Goal: Information Seeking & Learning: Check status

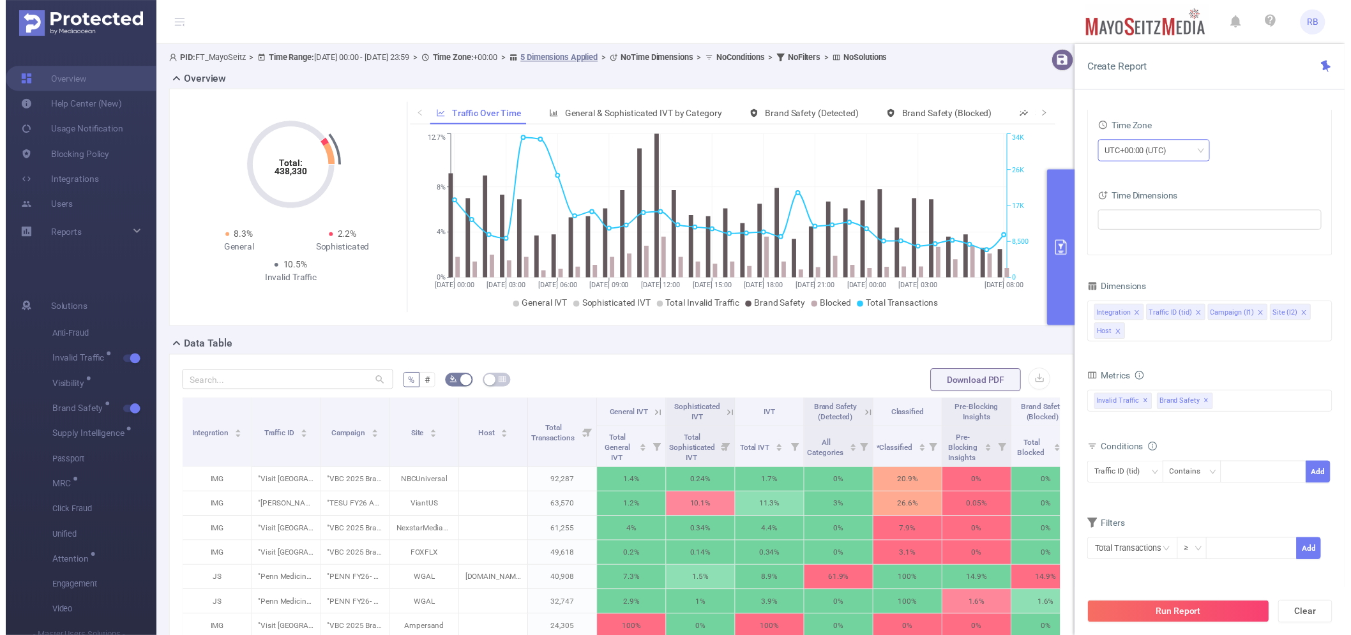
scroll to position [296, 0]
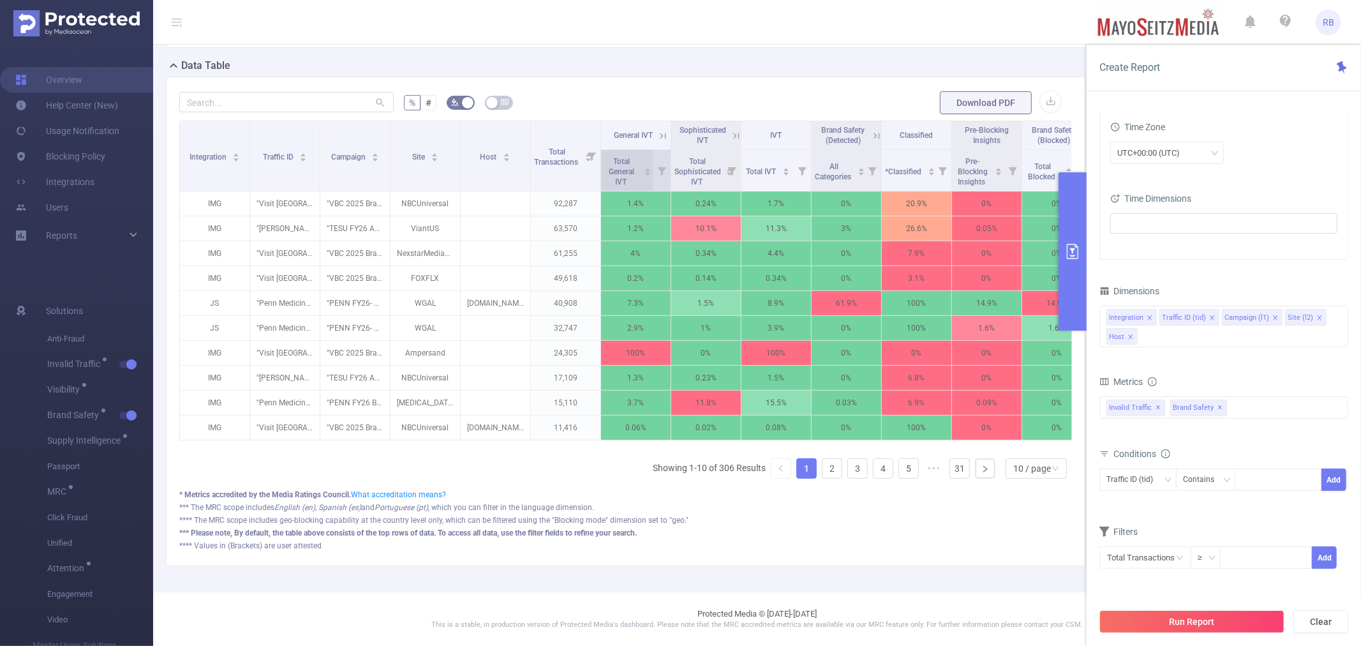
click at [636, 160] on span "Total General IVT" at bounding box center [621, 170] width 35 height 33
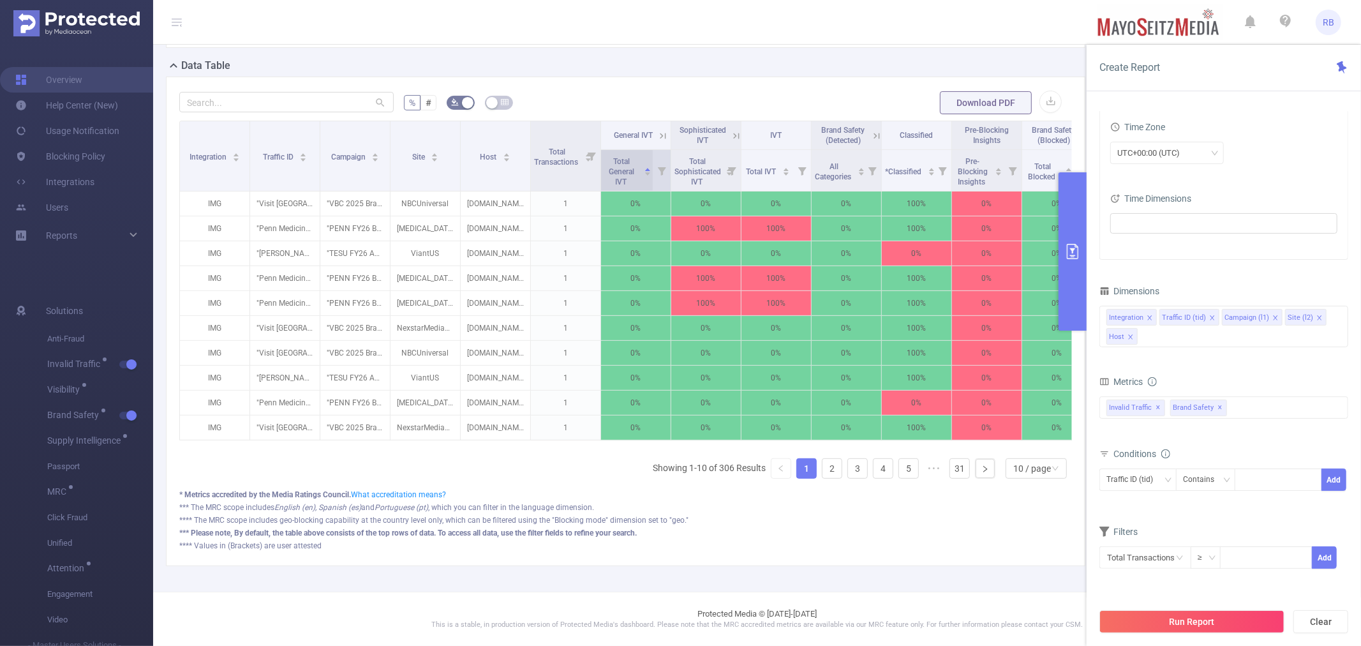
click at [636, 160] on span "Total General IVT" at bounding box center [621, 170] width 35 height 33
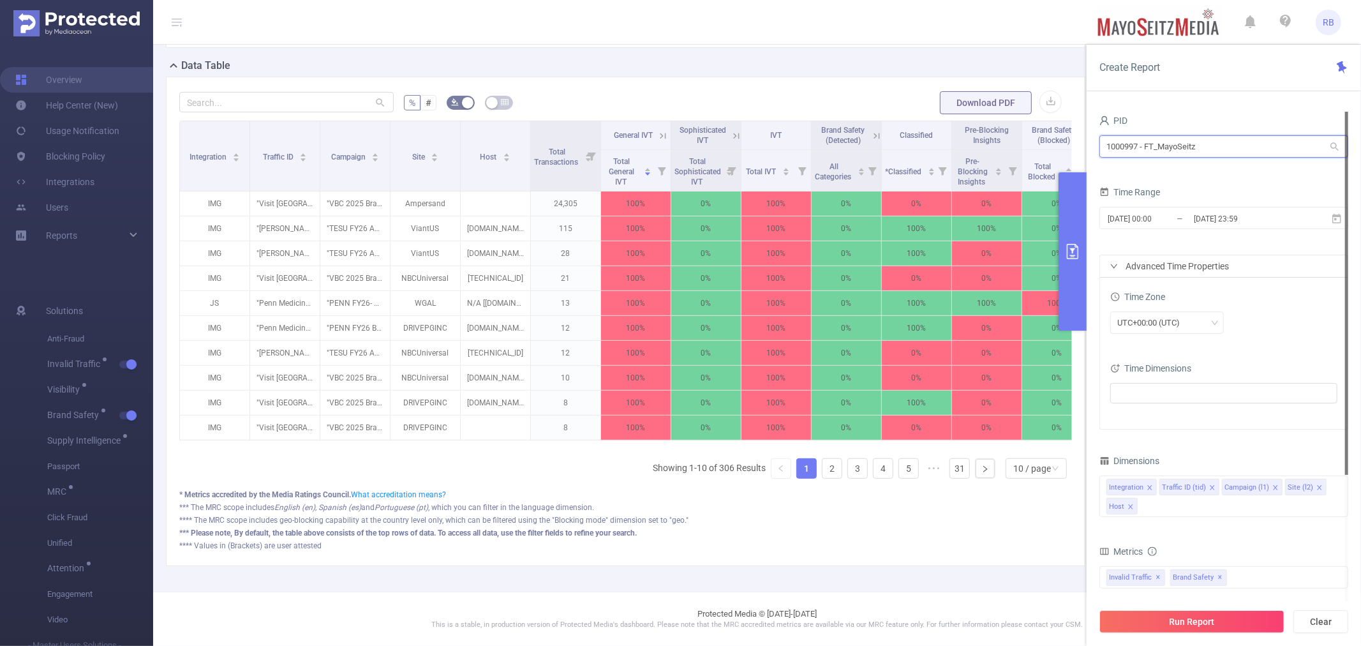
click at [1155, 156] on input "1000997 - FT_MayoSeitz" at bounding box center [1224, 146] width 249 height 22
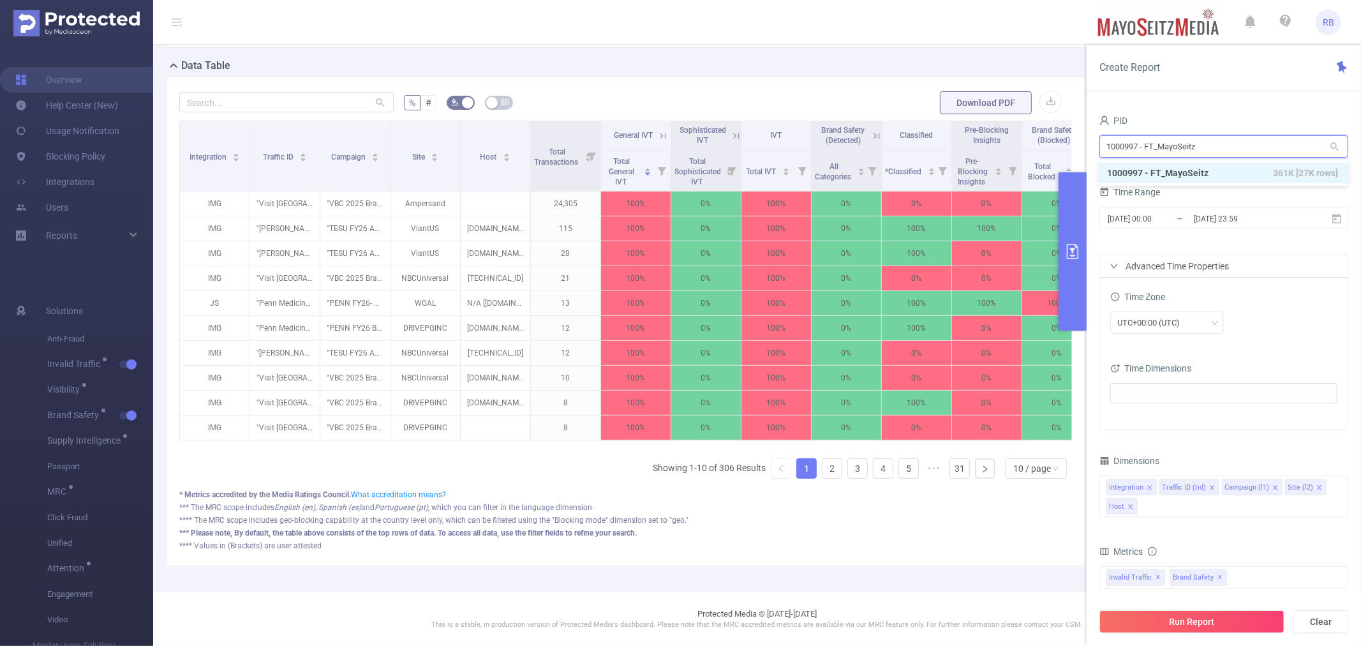
click at [1155, 156] on input "1000997 - FT_MayoSeitz" at bounding box center [1224, 146] width 249 height 22
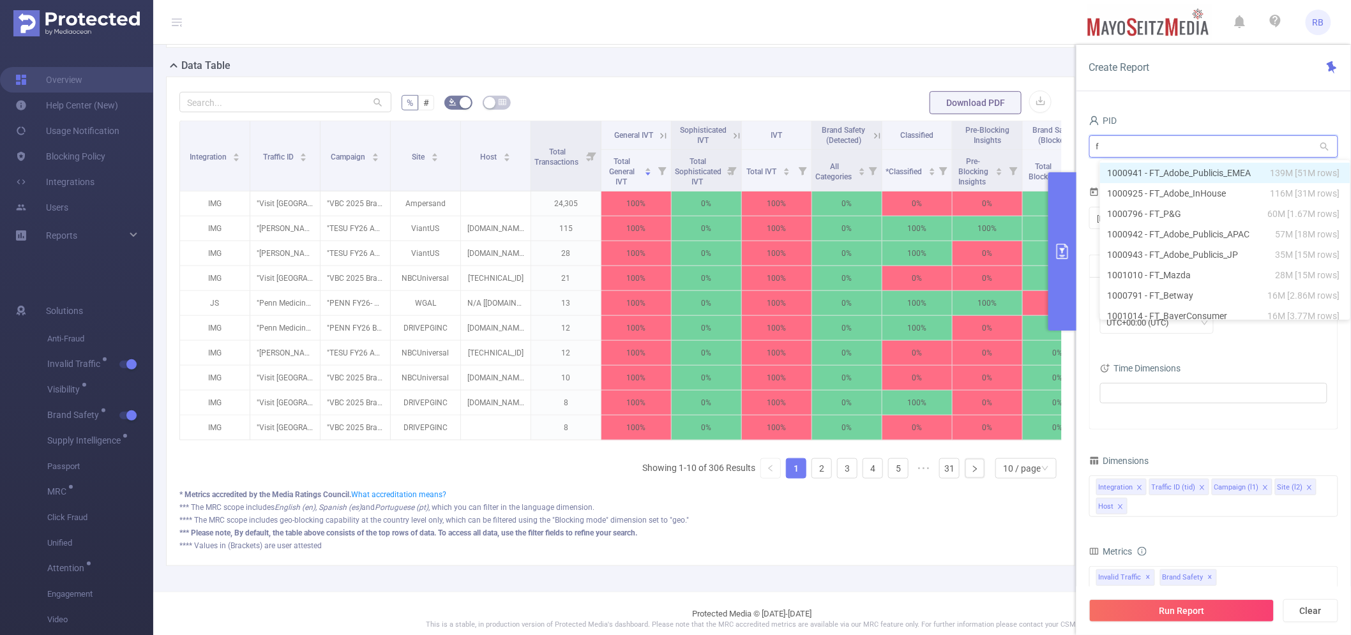
type input "ft"
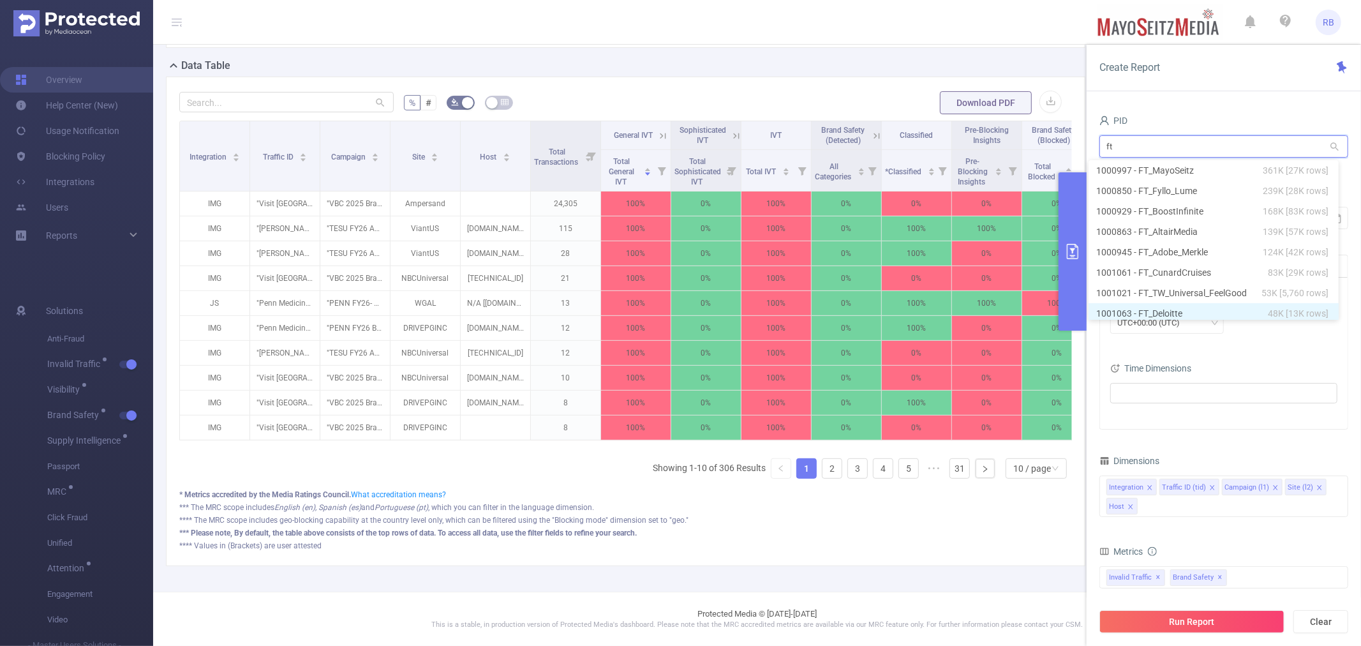
scroll to position [415, 0]
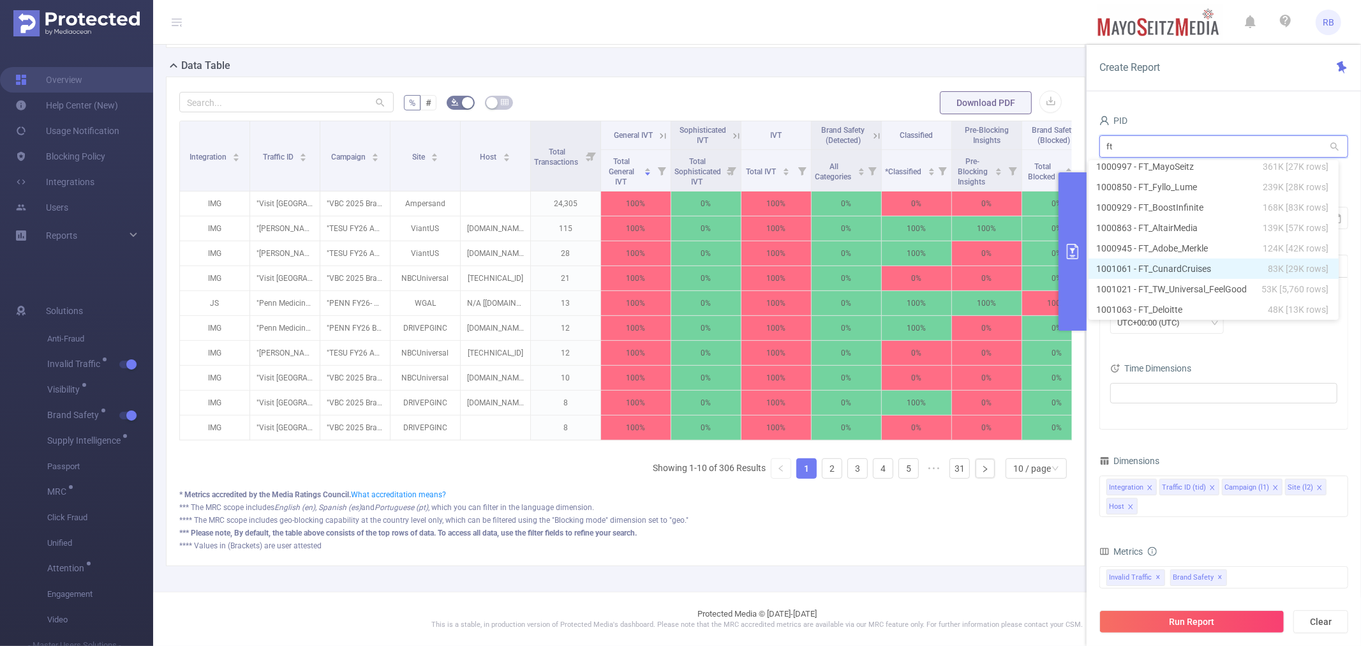
click at [1111, 269] on li "1001061 - FT_CunardCruises 83K [29K rows]" at bounding box center [1214, 269] width 250 height 20
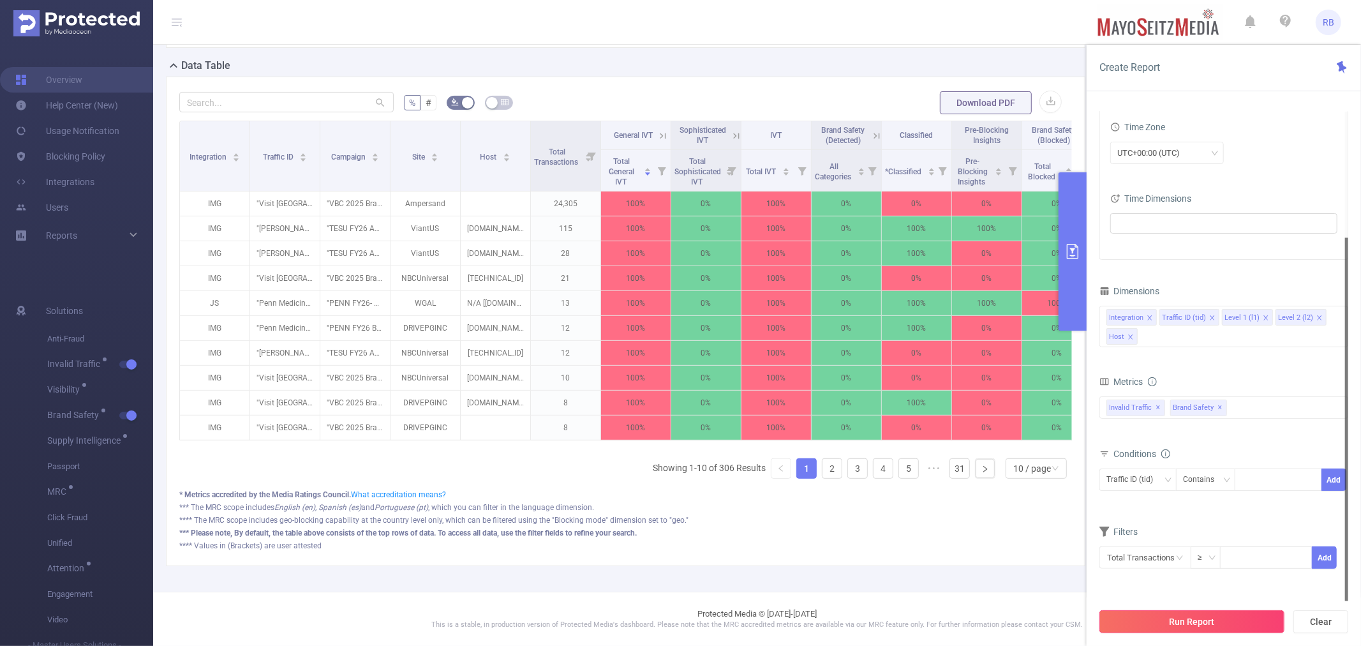
click at [1181, 611] on button "Run Report" at bounding box center [1192, 621] width 185 height 23
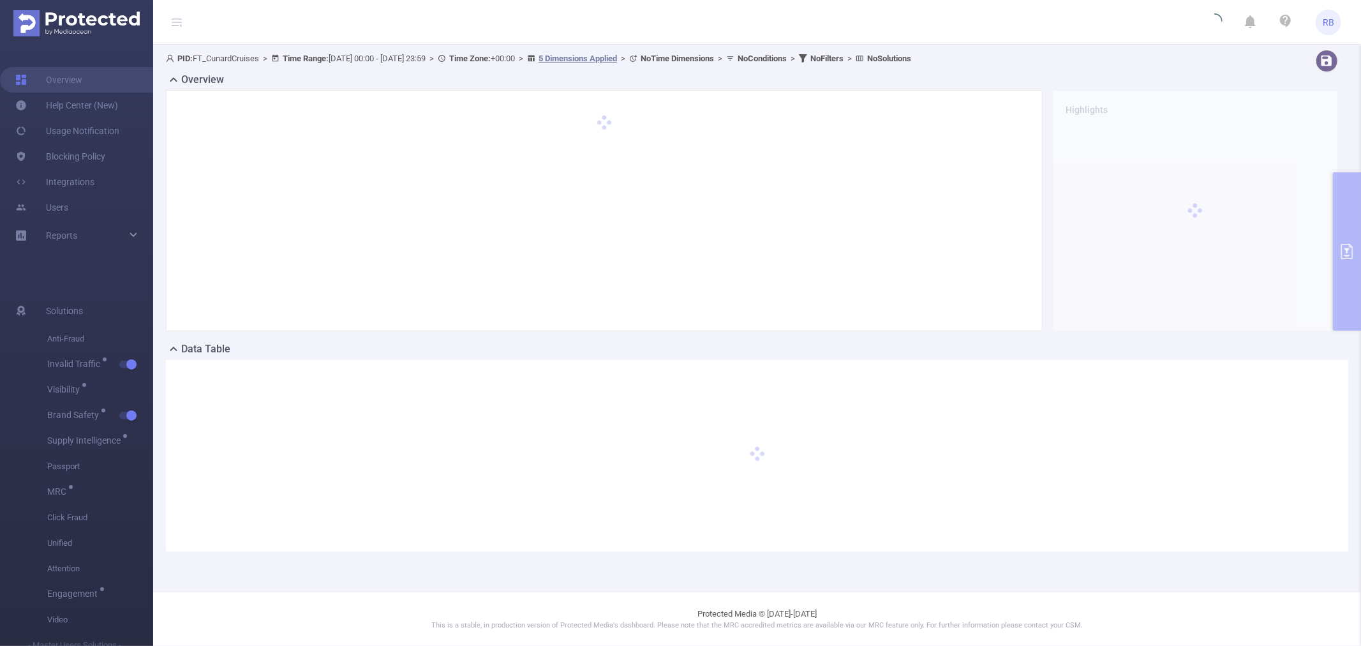
scroll to position [0, 0]
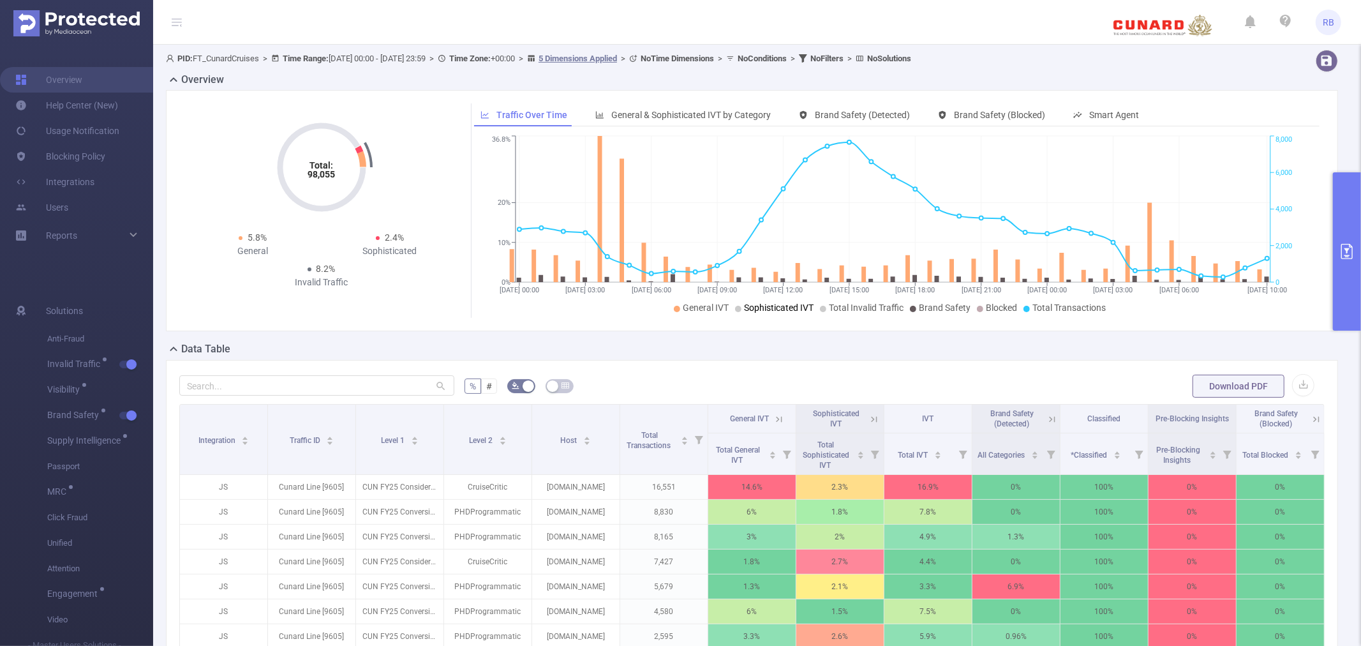
click at [749, 310] on span "Sophisticated IVT" at bounding box center [779, 308] width 70 height 10
click at [1360, 264] on button "primary" at bounding box center [1347, 251] width 28 height 158
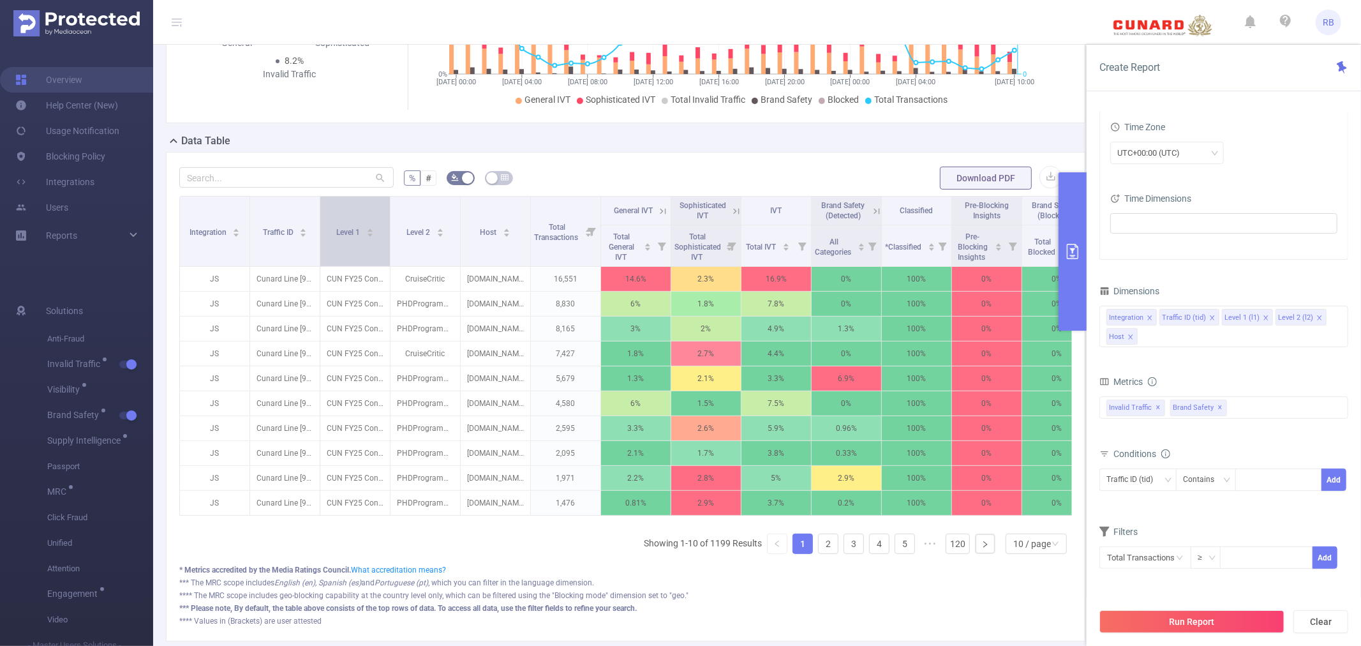
scroll to position [213, 0]
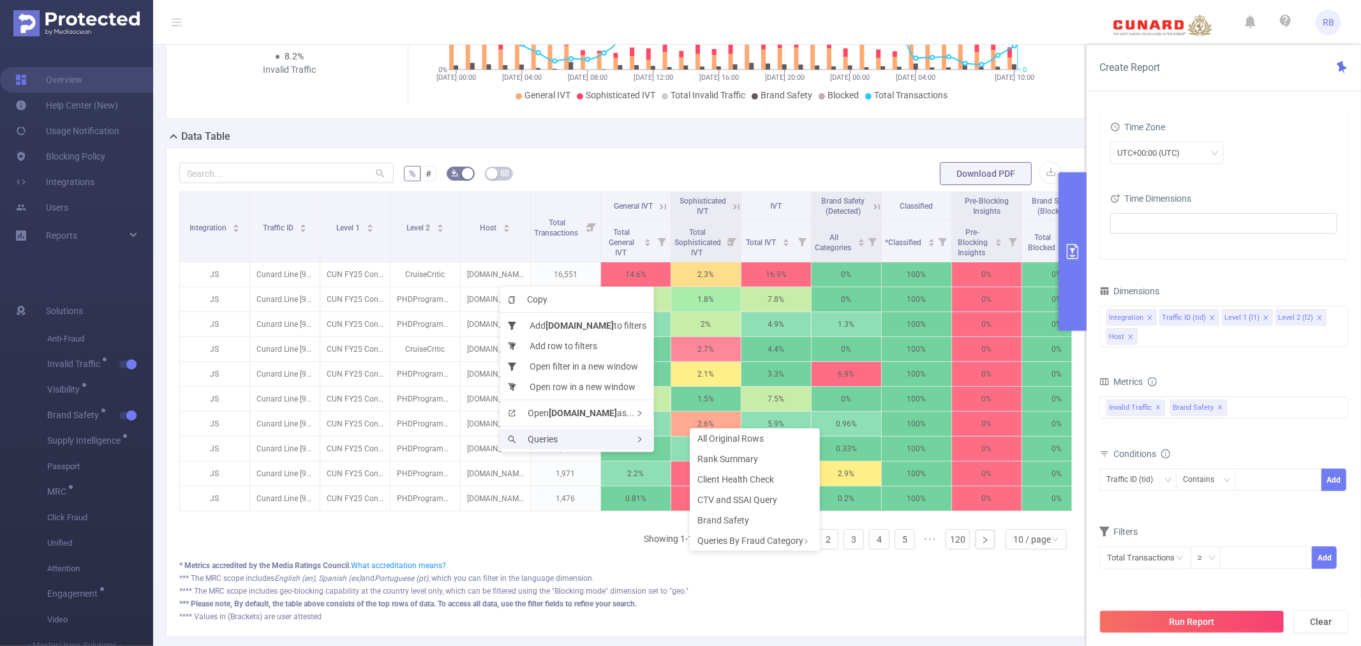
click at [610, 439] on div "Queries" at bounding box center [577, 439] width 154 height 20
click at [752, 460] on span "Rank Summary" at bounding box center [728, 459] width 61 height 10
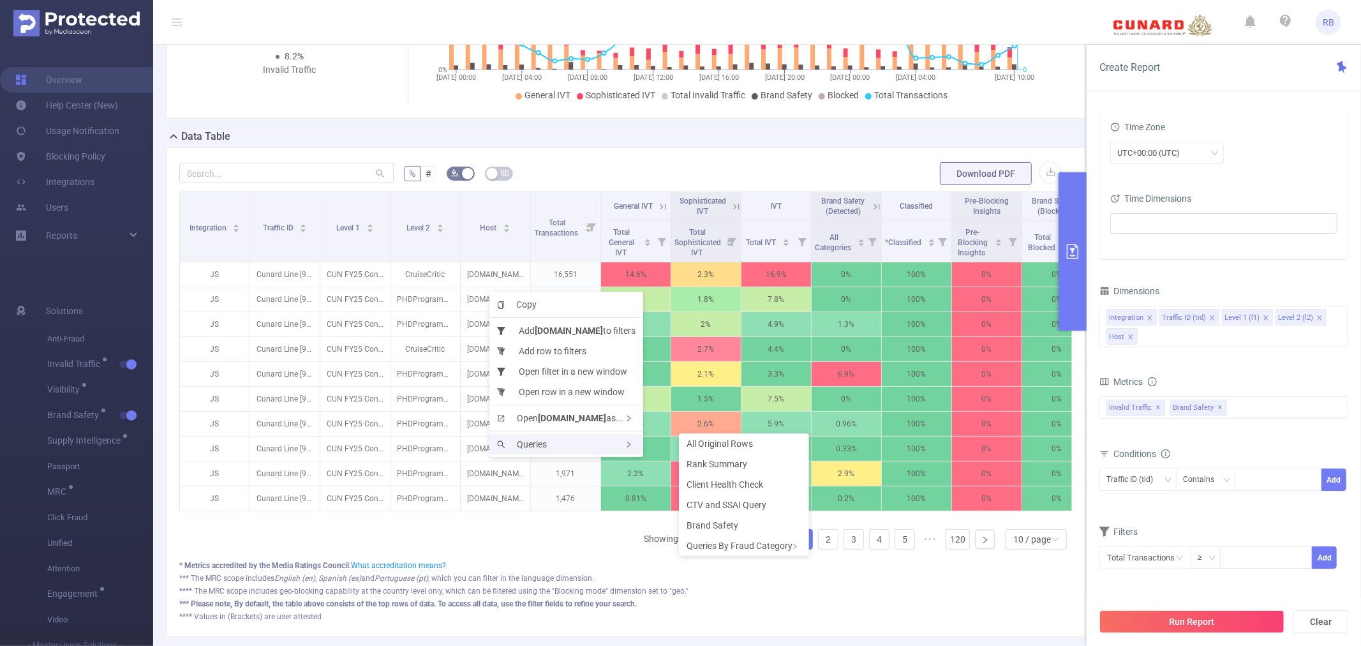
click at [540, 441] on span "Queries" at bounding box center [522, 444] width 50 height 10
click at [637, 453] on div "Queries" at bounding box center [567, 444] width 154 height 20
click at [710, 468] on span "Rank Summary" at bounding box center [717, 464] width 61 height 10
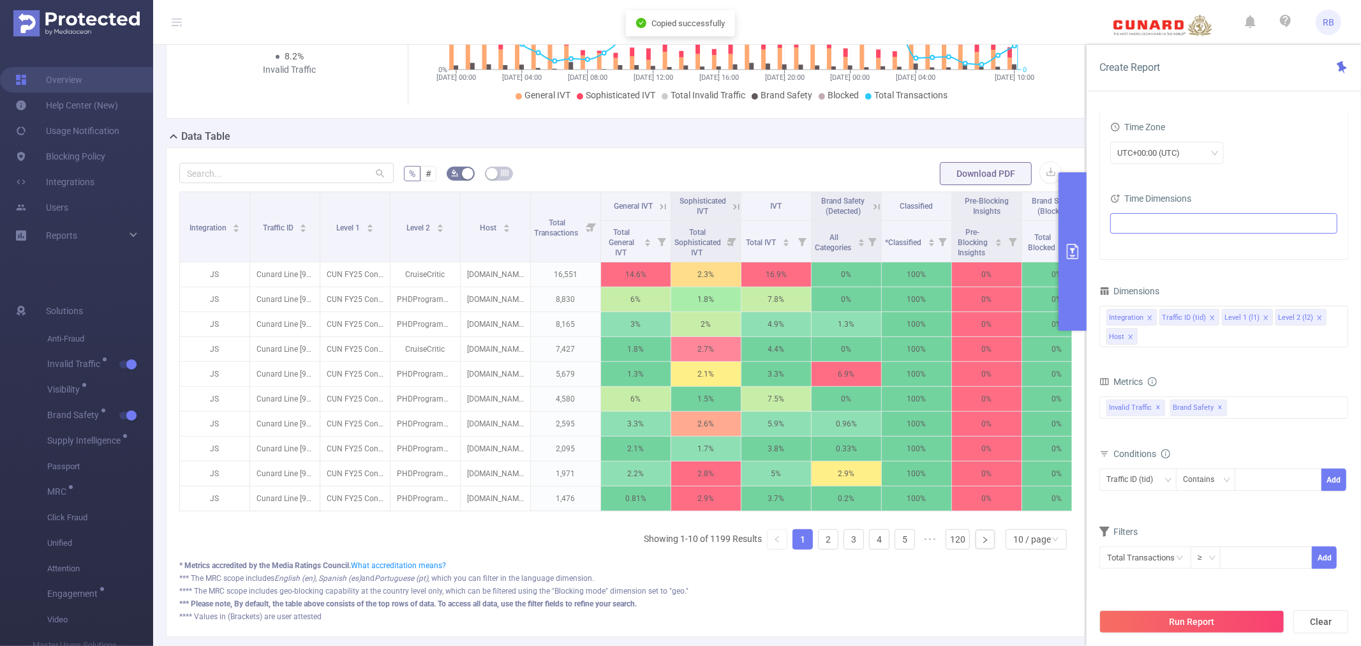
click at [1185, 218] on ul at bounding box center [1219, 223] width 210 height 19
click at [1208, 183] on div "Time Zone UTC+00:00 (UTC) Time Dimensions" at bounding box center [1224, 183] width 248 height 151
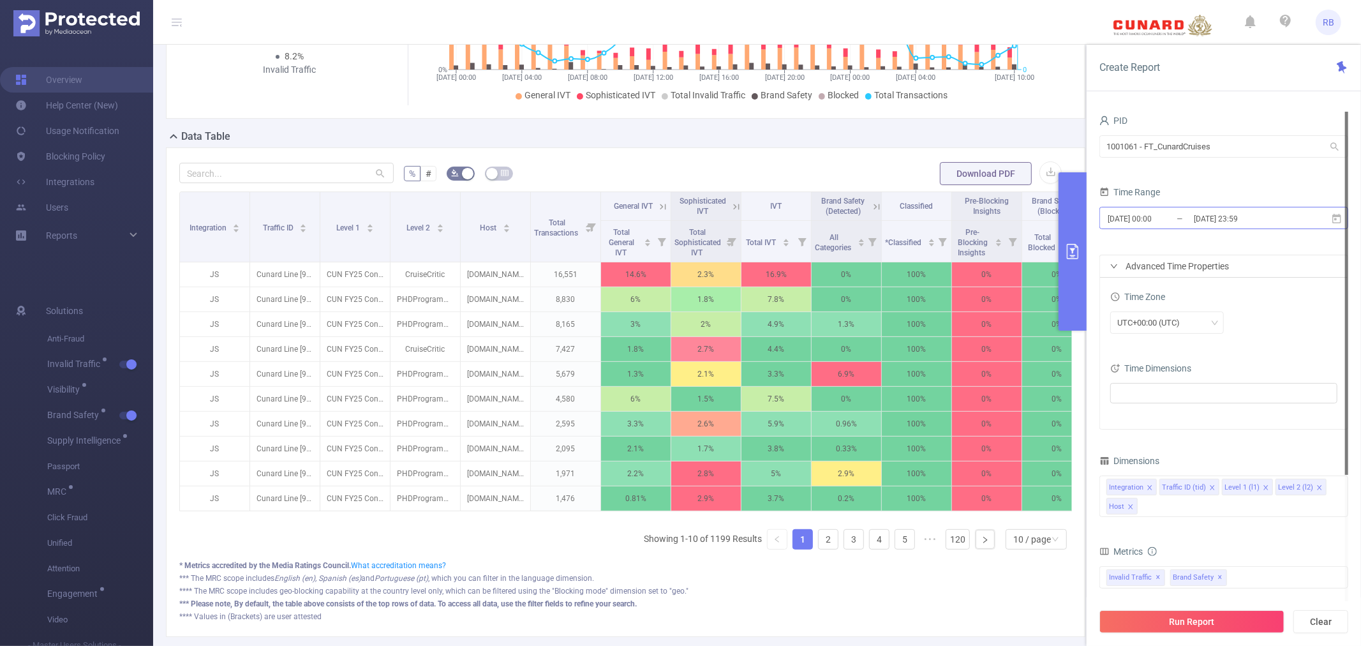
click at [1211, 224] on input "[DATE] 23:59" at bounding box center [1244, 218] width 103 height 17
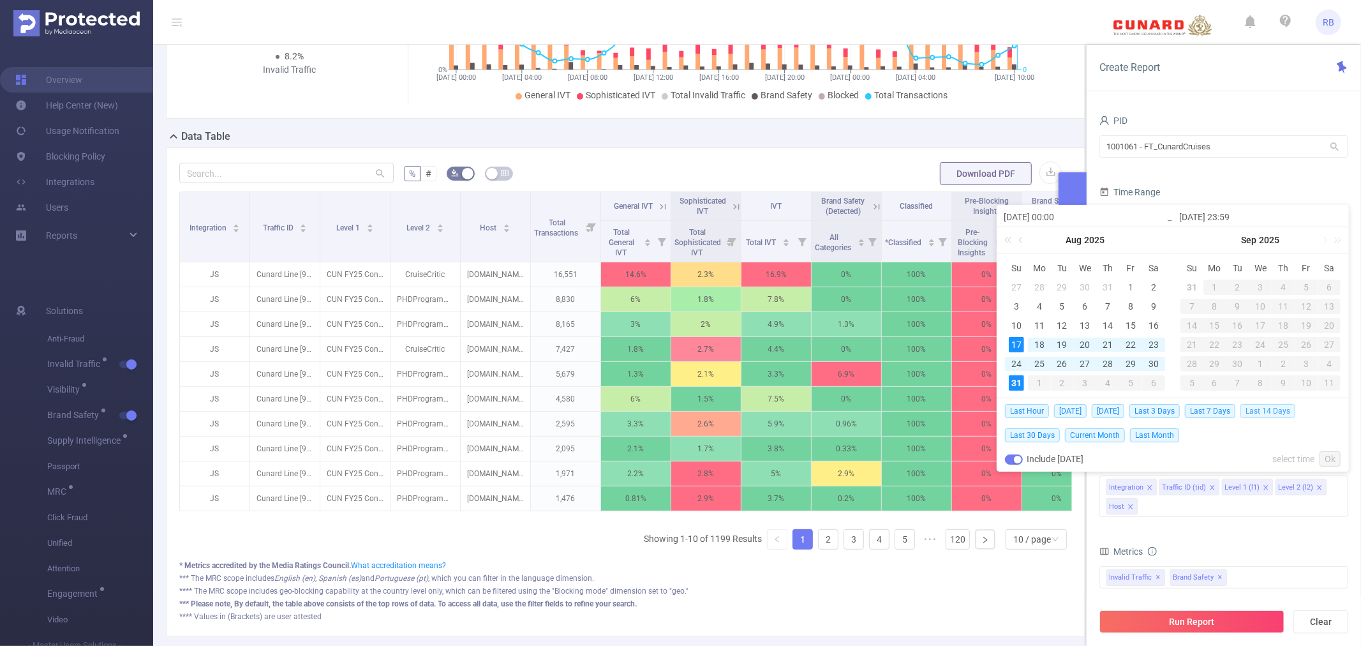
click at [1266, 407] on span "Last 14 Days" at bounding box center [1268, 411] width 55 height 14
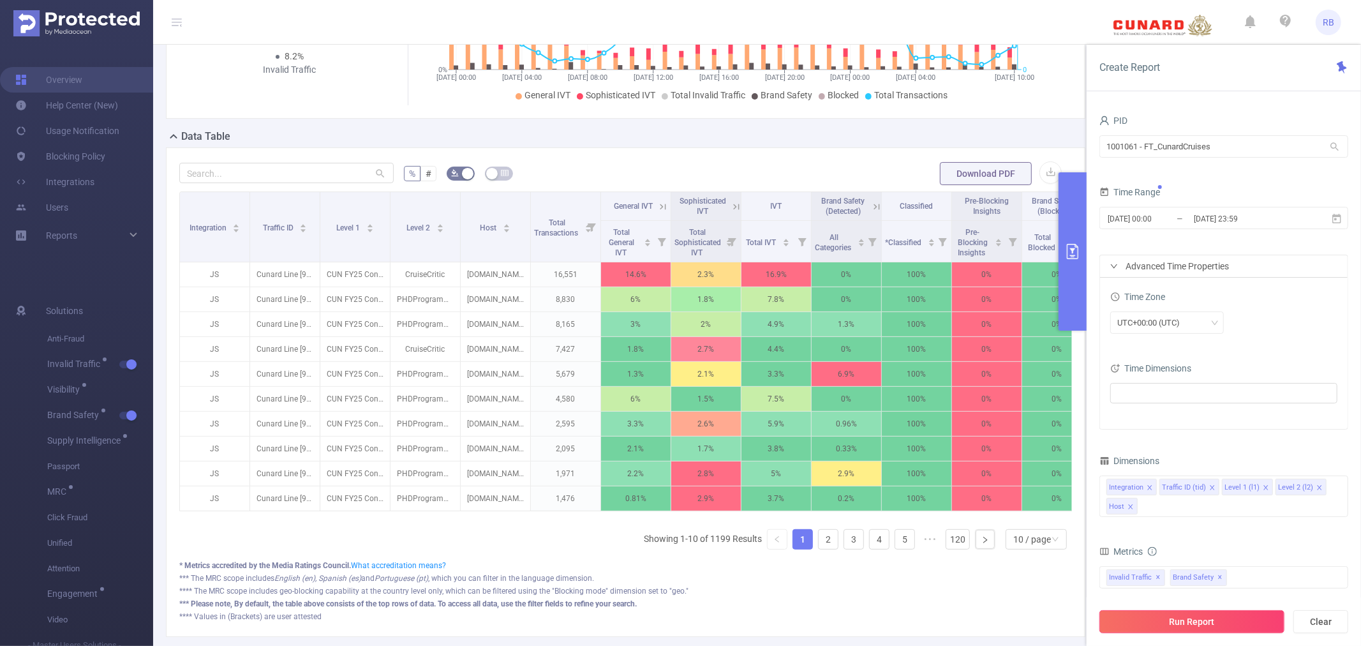
click at [1199, 627] on button "Run Report" at bounding box center [1192, 621] width 185 height 23
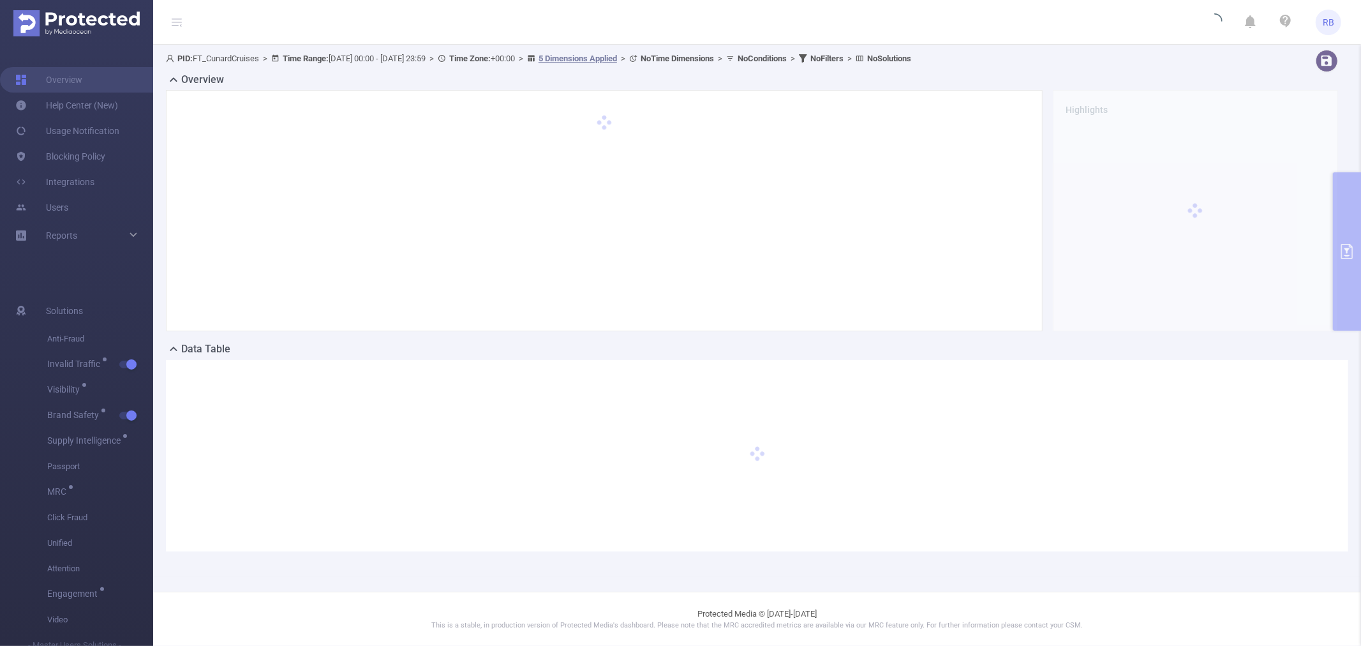
scroll to position [0, 0]
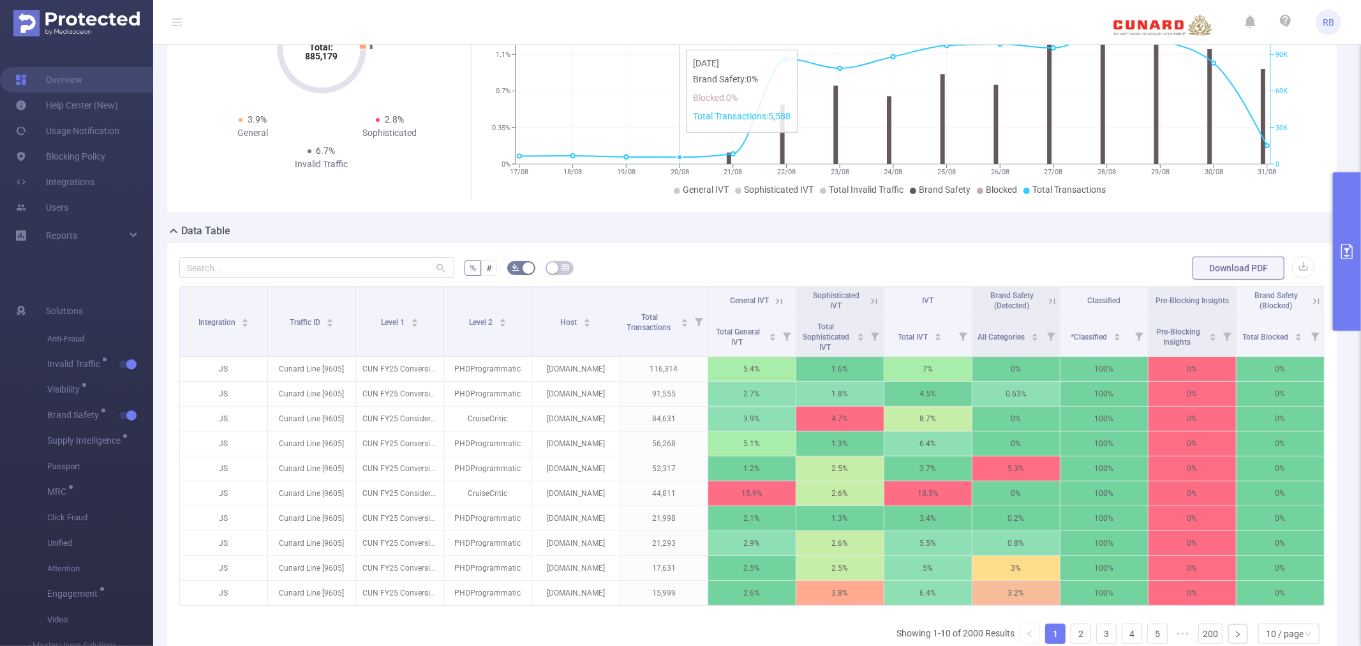
scroll to position [142, 0]
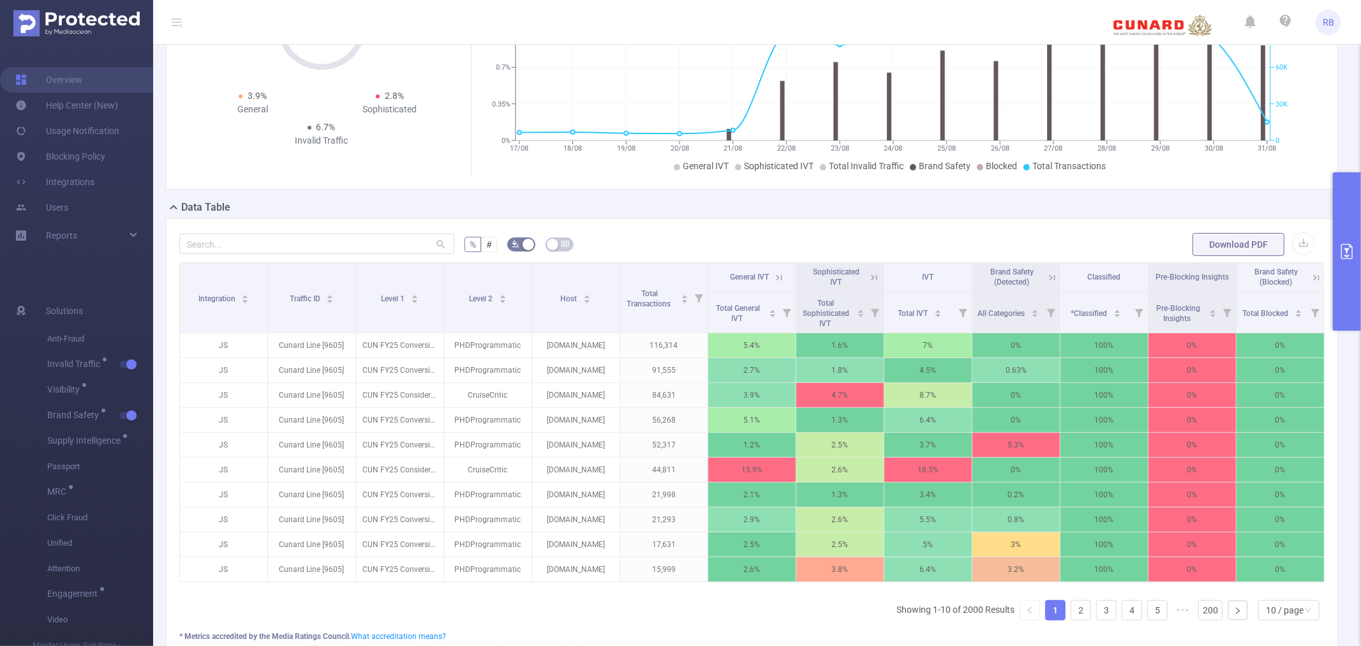
click at [1351, 198] on button "primary" at bounding box center [1347, 251] width 28 height 158
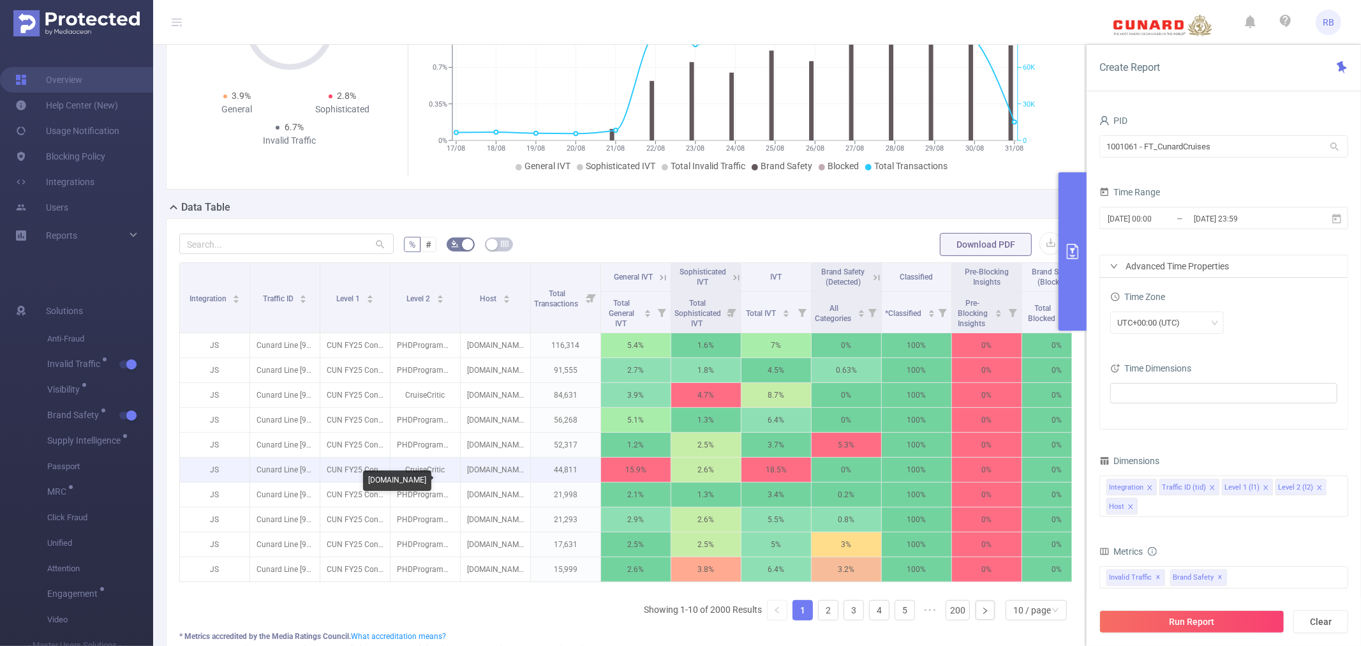
click at [503, 482] on p "[DOMAIN_NAME]" at bounding box center [496, 470] width 70 height 24
copy p "[DOMAIN_NAME]"
click at [470, 482] on p "[DOMAIN_NAME]" at bounding box center [496, 470] width 70 height 24
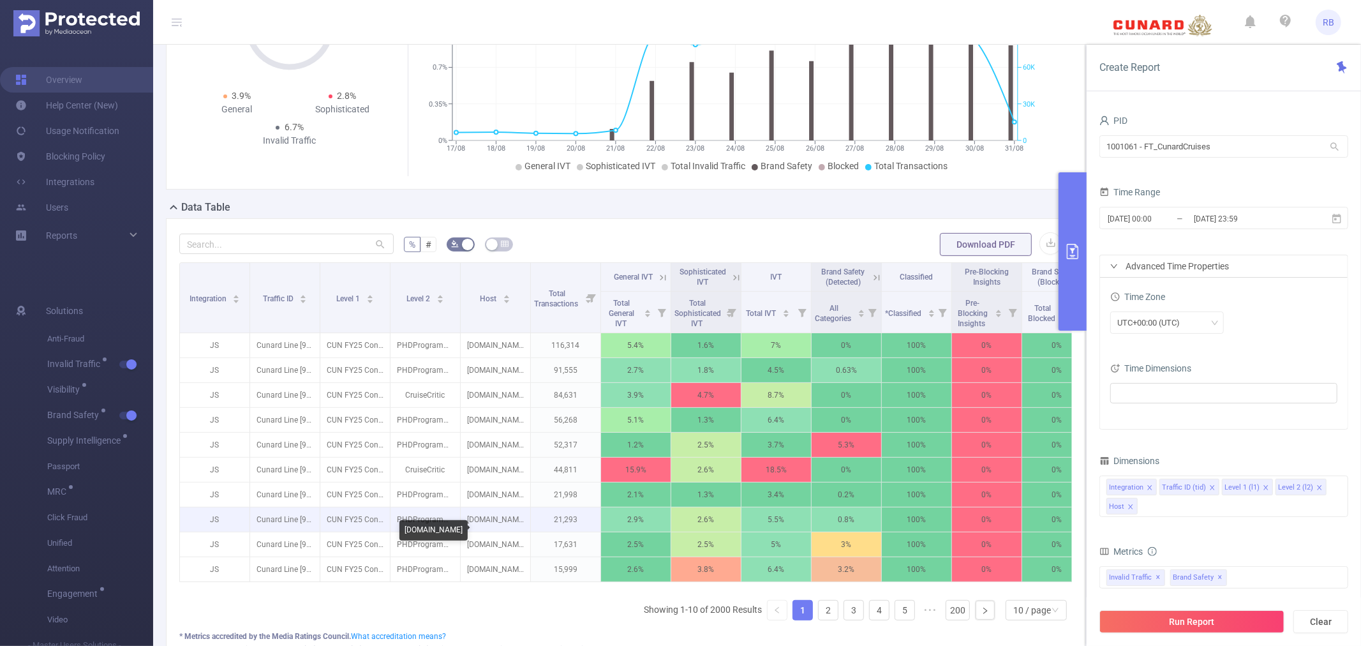
click at [504, 520] on p "[DOMAIN_NAME]" at bounding box center [496, 519] width 70 height 24
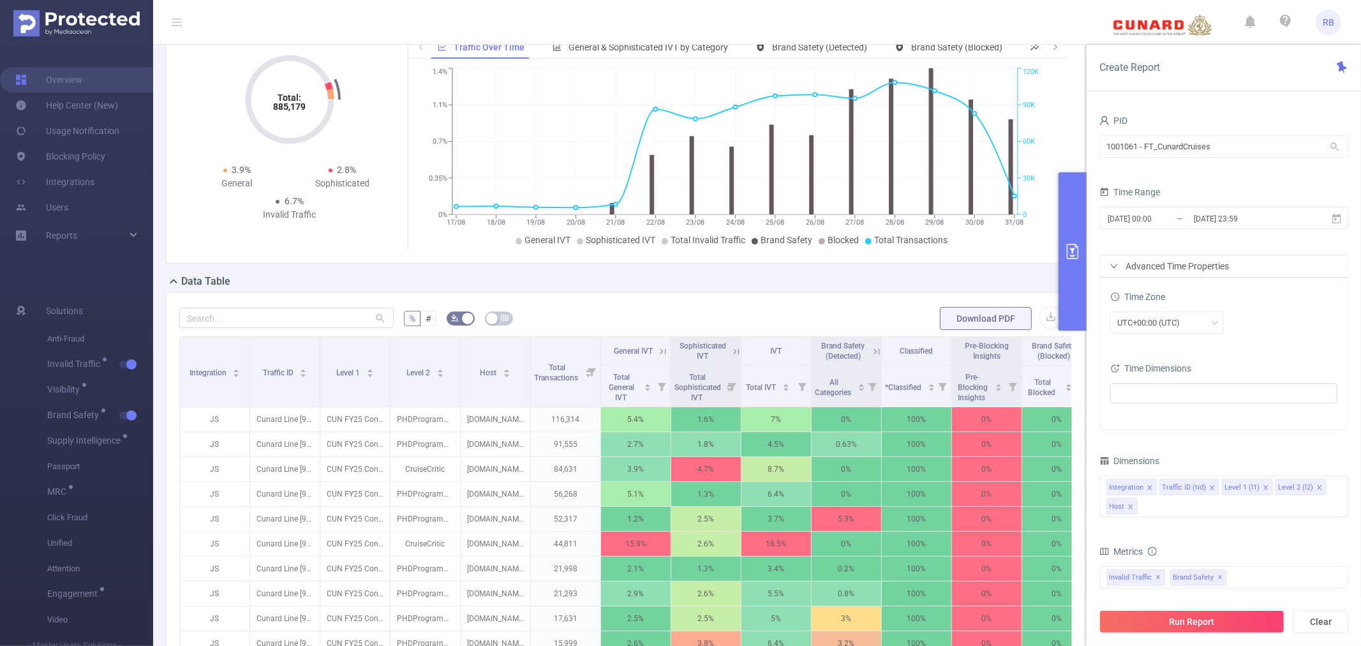
scroll to position [0, 0]
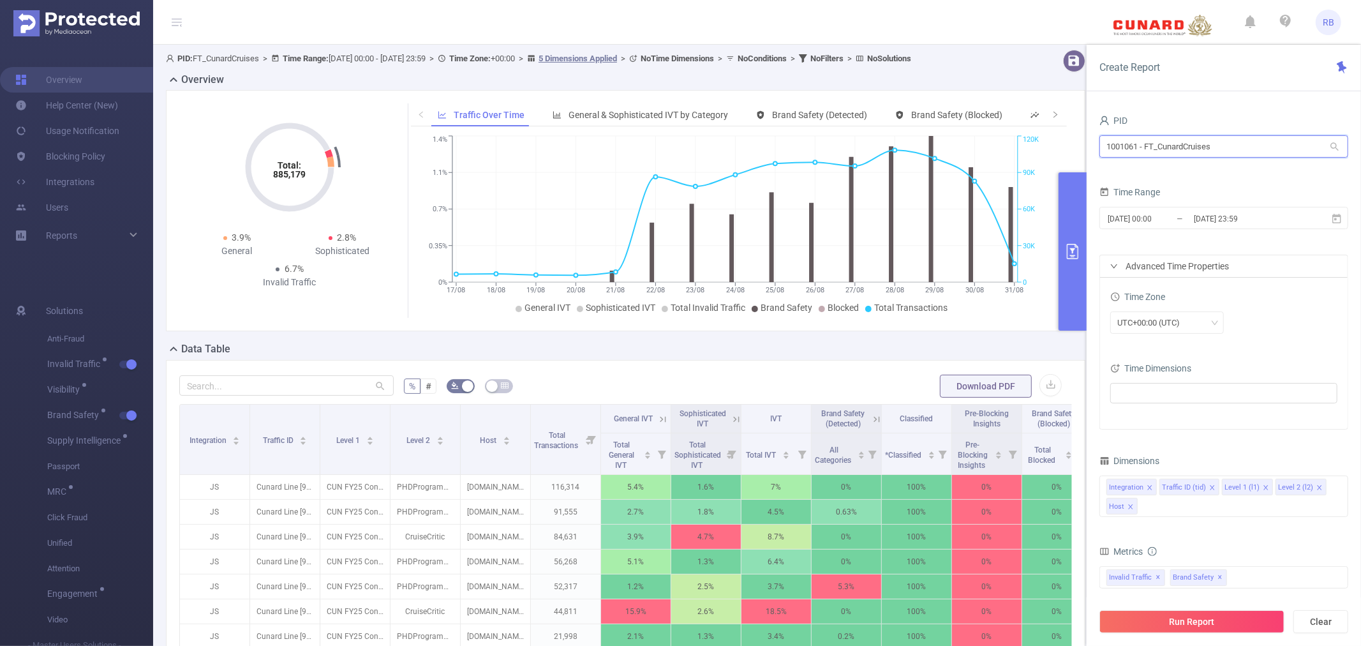
click at [1208, 147] on input "1001061 - FT_CunardCruises" at bounding box center [1224, 146] width 249 height 22
click at [1226, 211] on input "[DATE] 23:59" at bounding box center [1244, 218] width 103 height 17
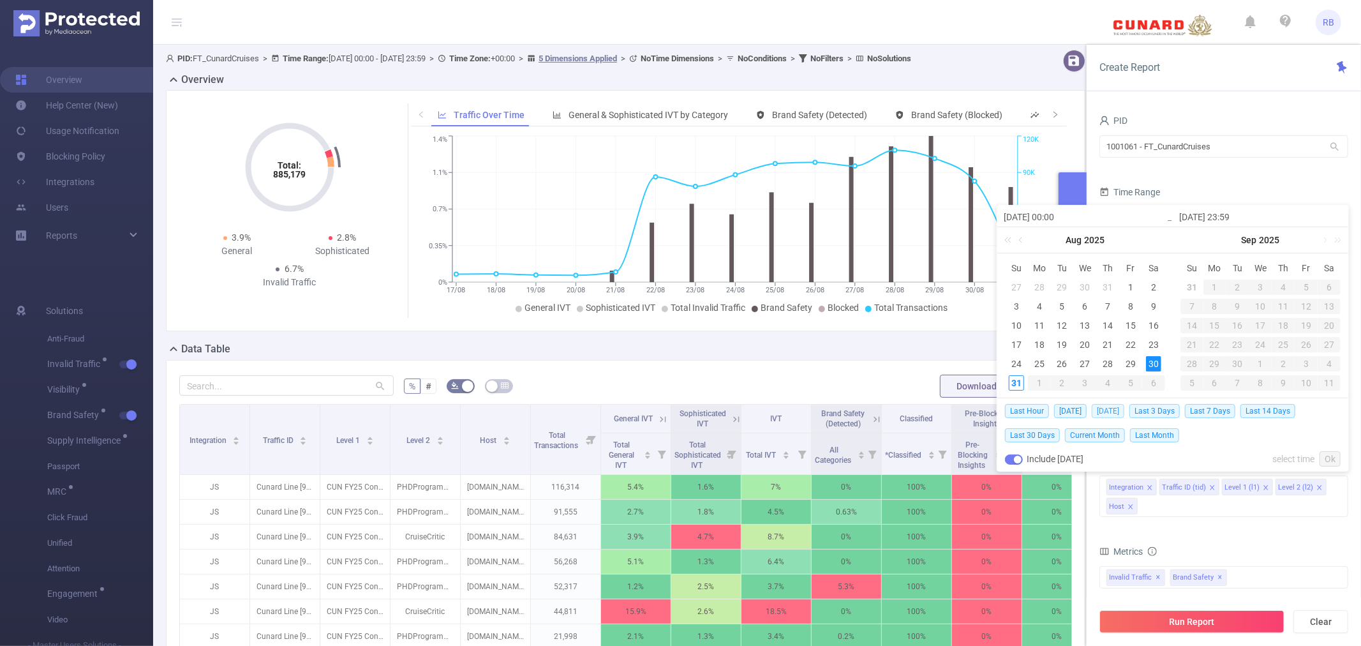
click at [1122, 414] on span "[DATE]" at bounding box center [1108, 411] width 33 height 14
type input "[DATE] 00:00"
type input "[DATE] 23:59"
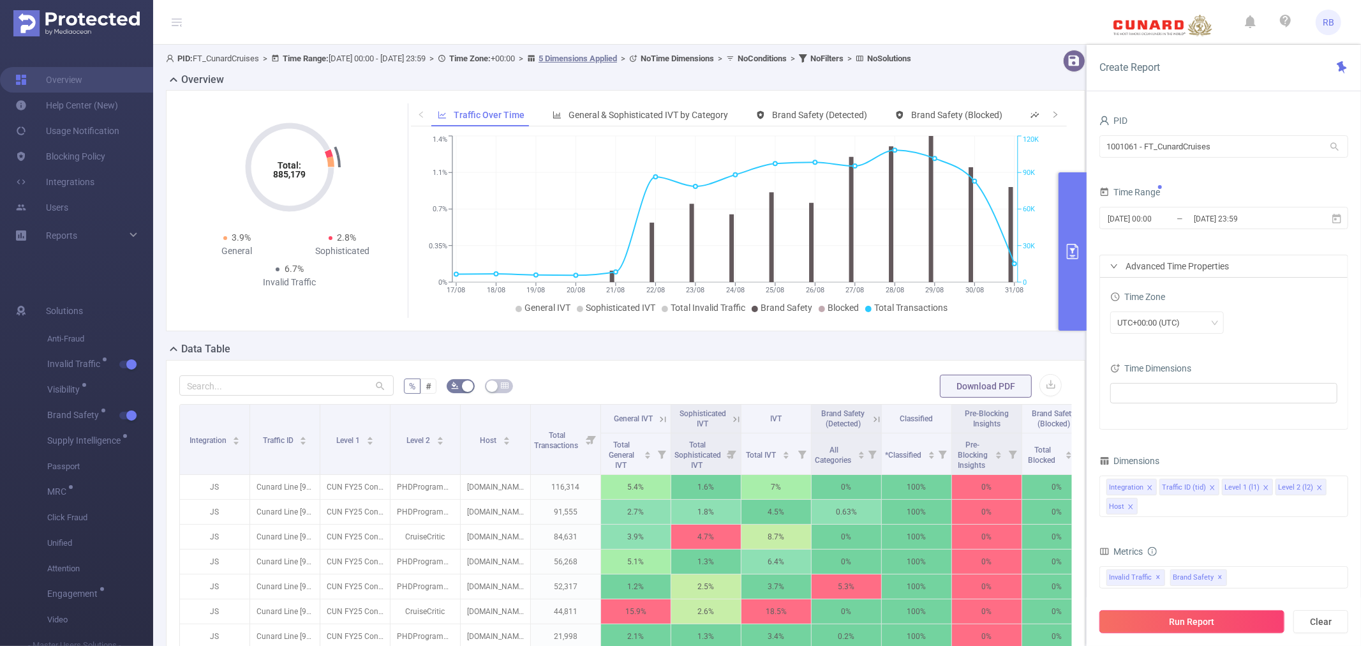
click at [1157, 632] on button "Run Report" at bounding box center [1192, 621] width 185 height 23
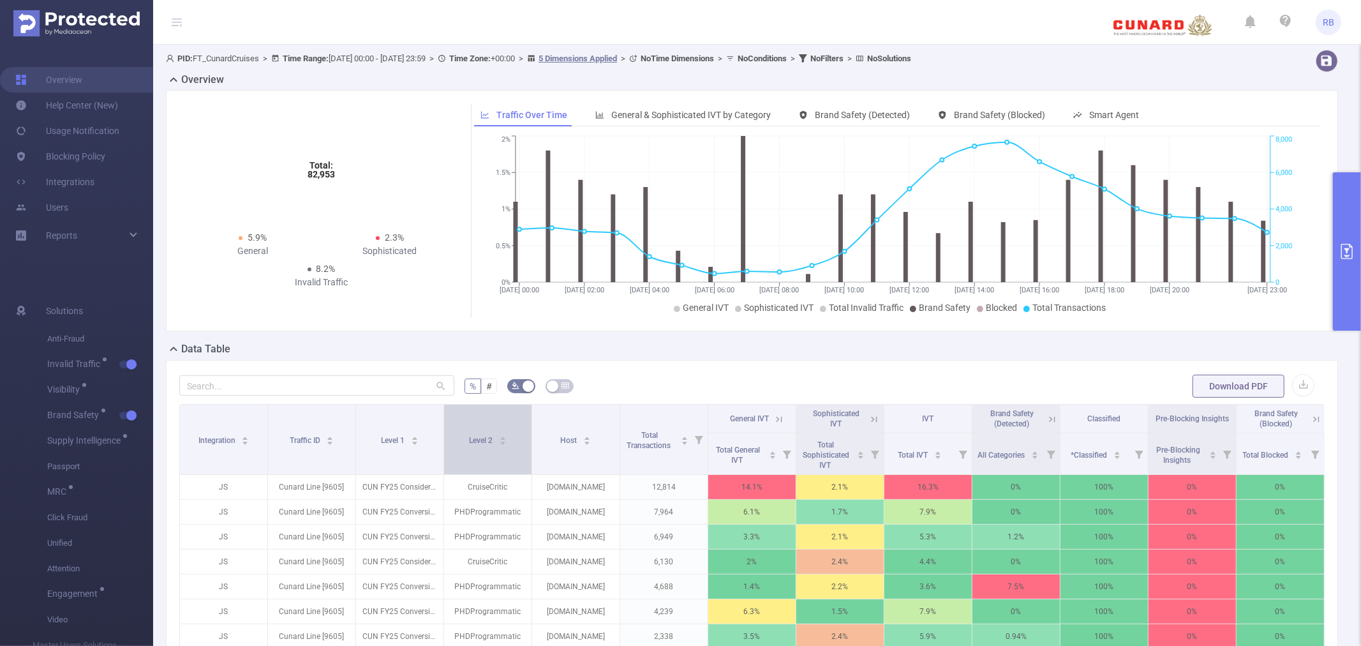
scroll to position [71, 0]
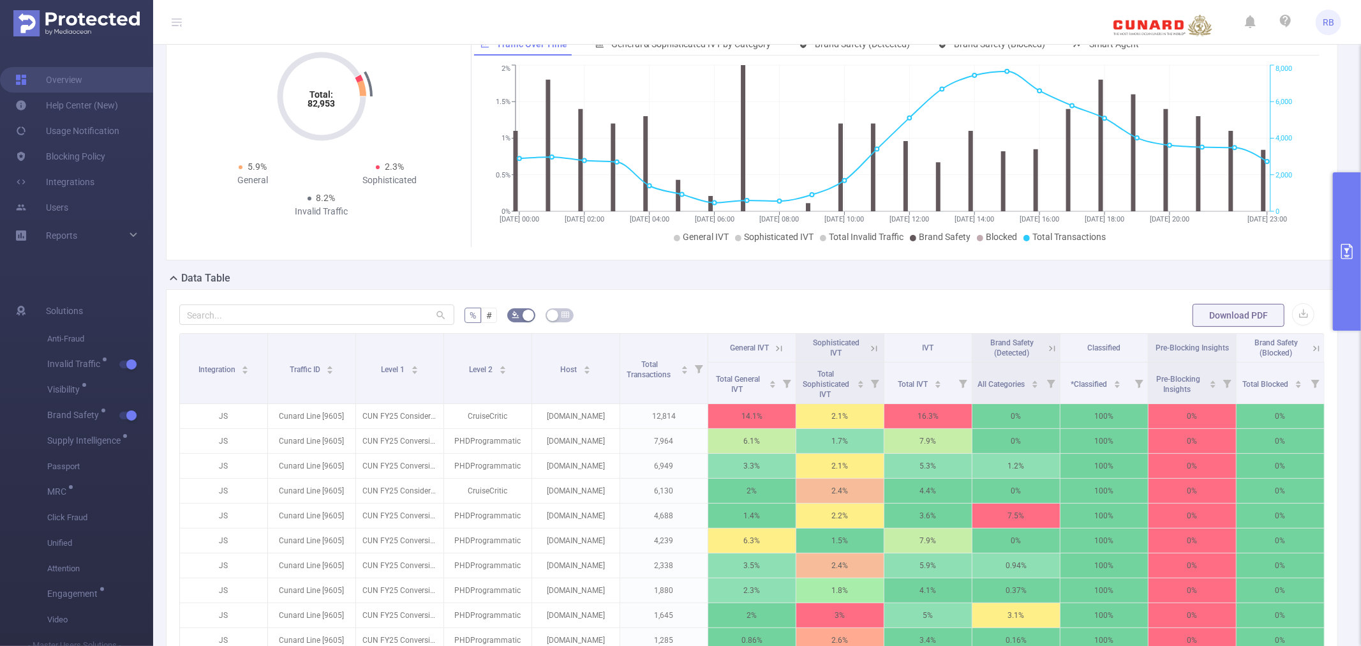
click at [1361, 221] on button "primary" at bounding box center [1347, 251] width 28 height 158
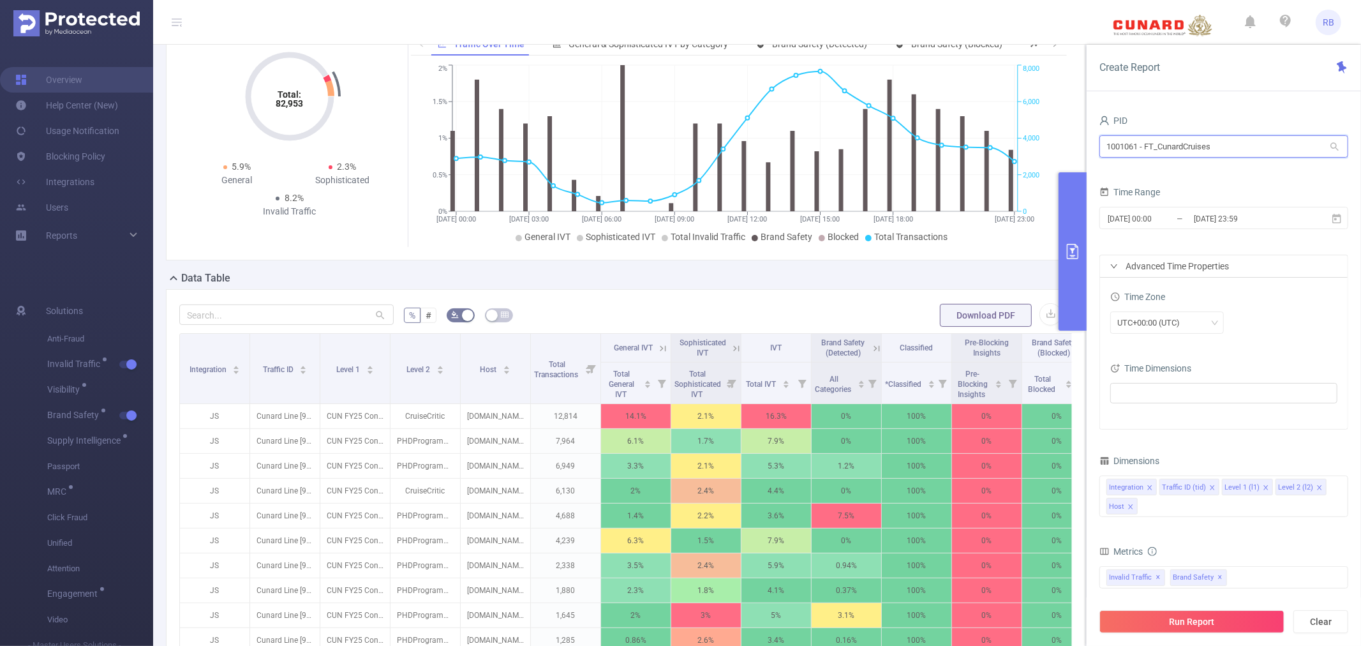
click at [1145, 143] on input "1001061 - FT_CunardCruises" at bounding box center [1224, 146] width 249 height 22
click at [1145, 142] on input "1001061 - FT_CunardCruises" at bounding box center [1224, 146] width 249 height 22
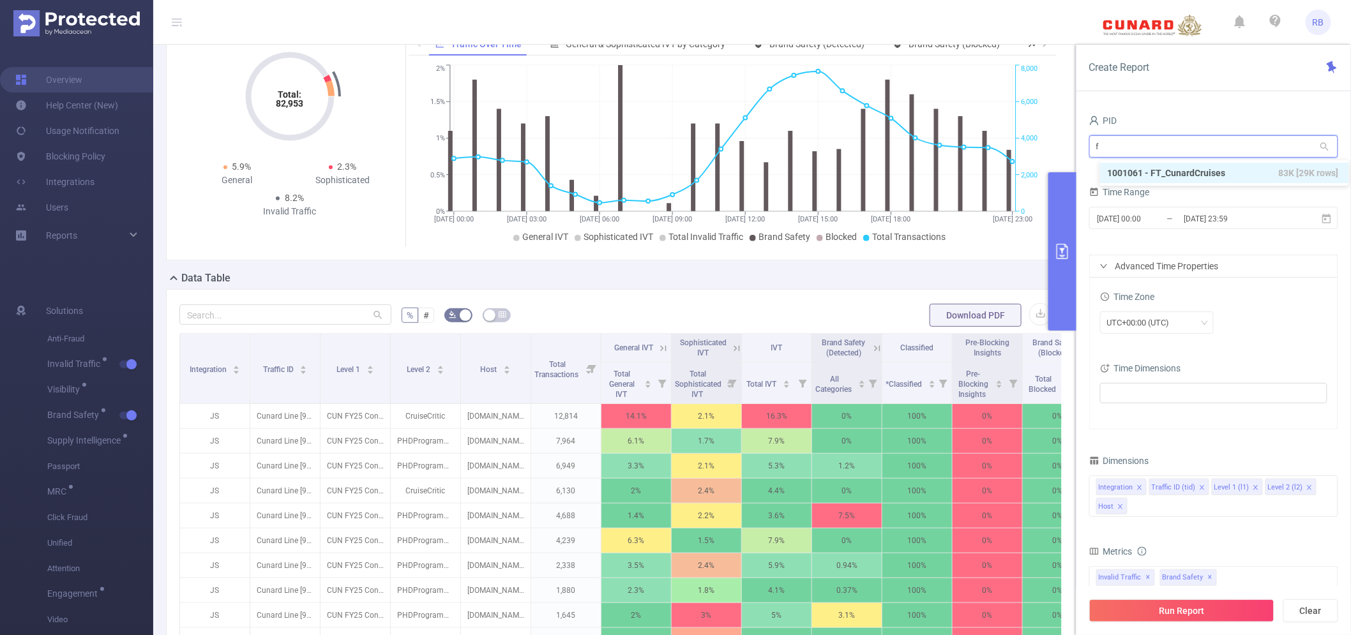
type input "ft"
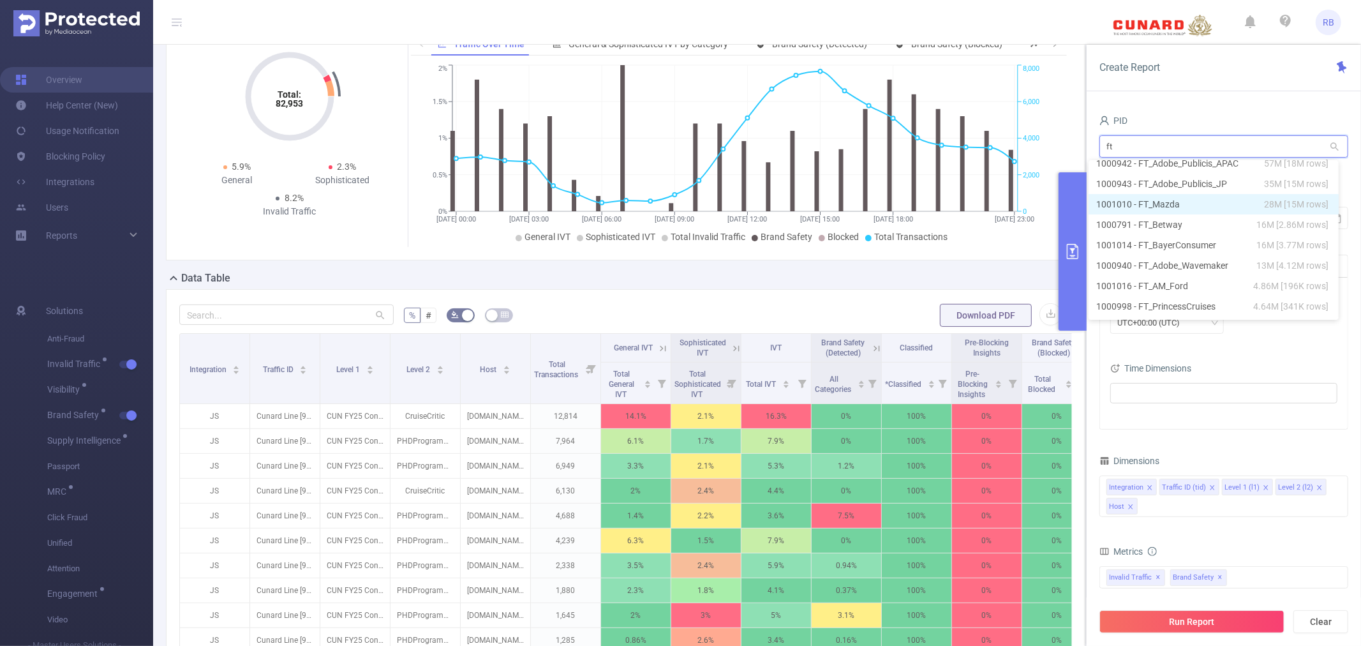
click at [1139, 202] on li "1001010 - FT_Mazda 28M [15M rows]" at bounding box center [1214, 204] width 250 height 20
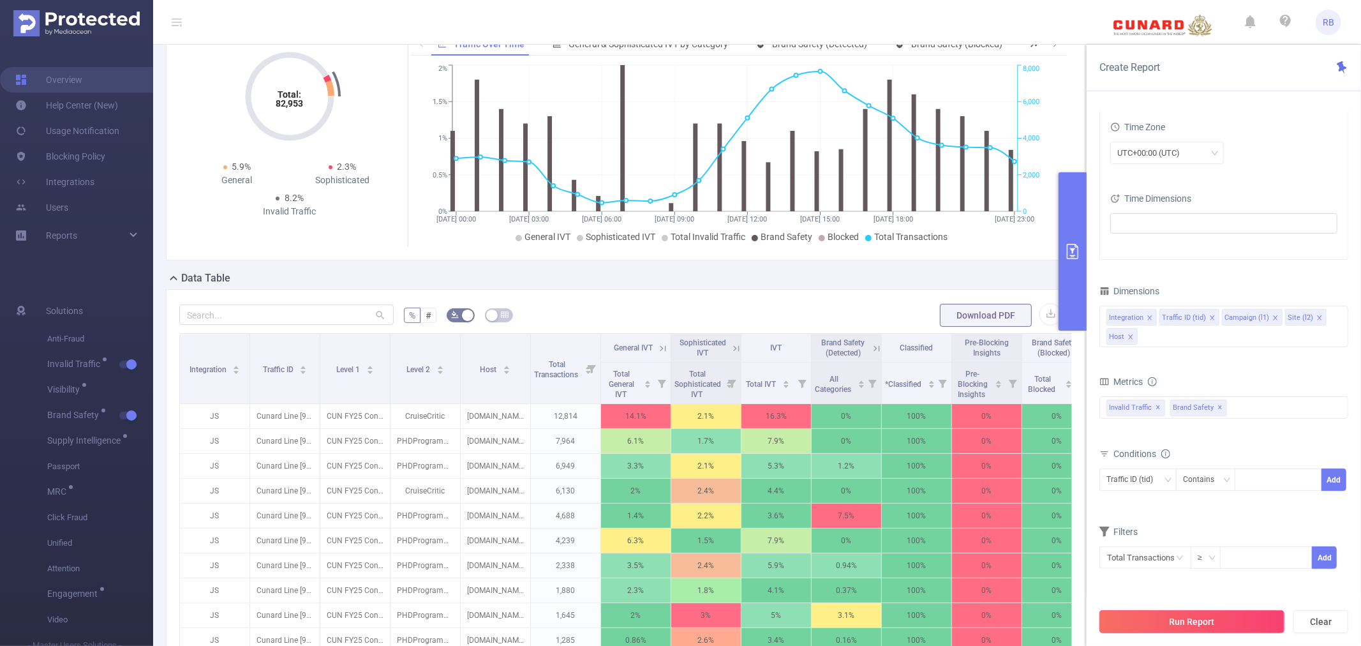
click at [1147, 617] on button "Run Report" at bounding box center [1192, 621] width 185 height 23
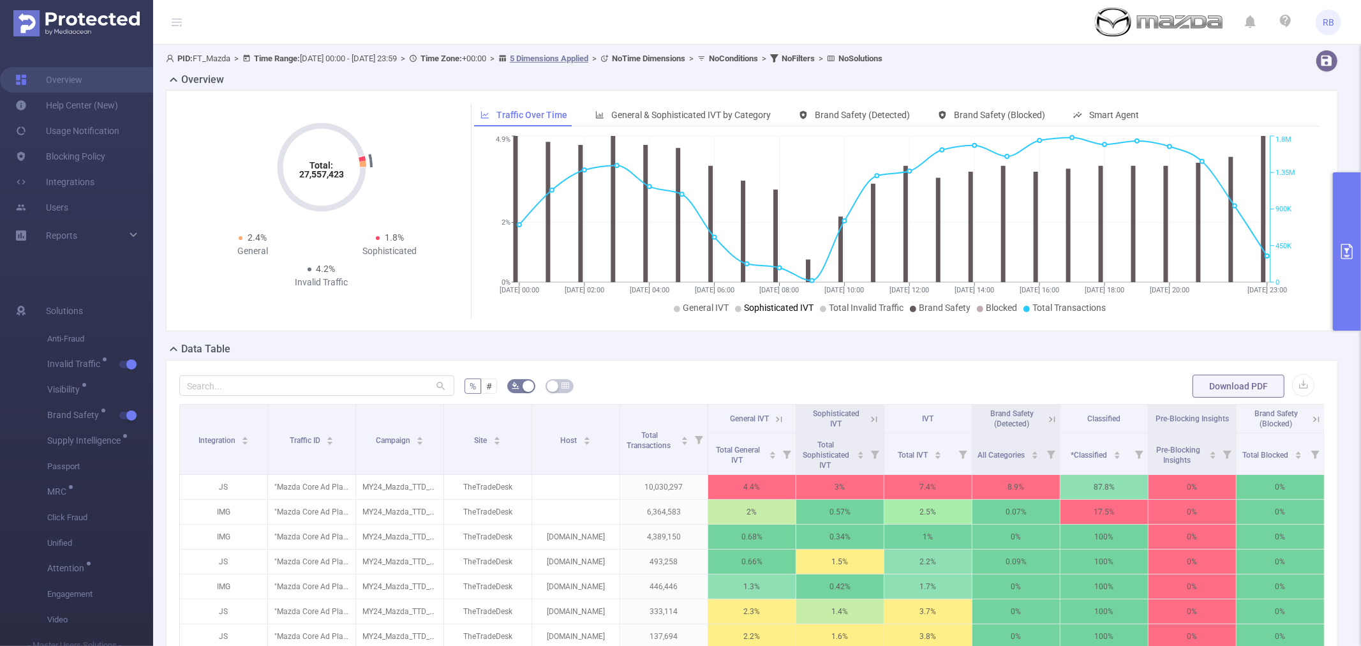
click at [777, 308] on span "Sophisticated IVT" at bounding box center [779, 308] width 70 height 10
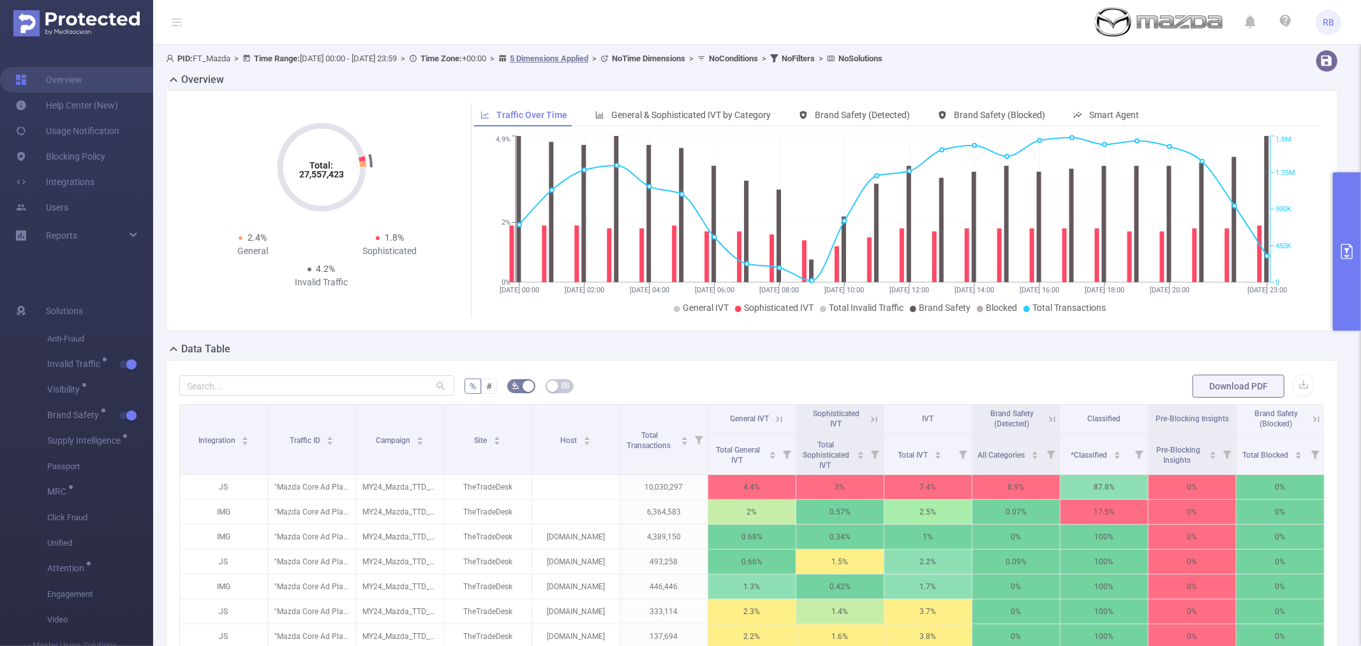
click at [700, 300] on icon "[DATE] 00:00 [DATE] 02:00 [DATE] 04:00 [DATE] 06:00 [DATE] 08:00 [DATE] 10:00 […" at bounding box center [893, 225] width 838 height 185
click at [709, 306] on span "General IVT" at bounding box center [706, 308] width 46 height 10
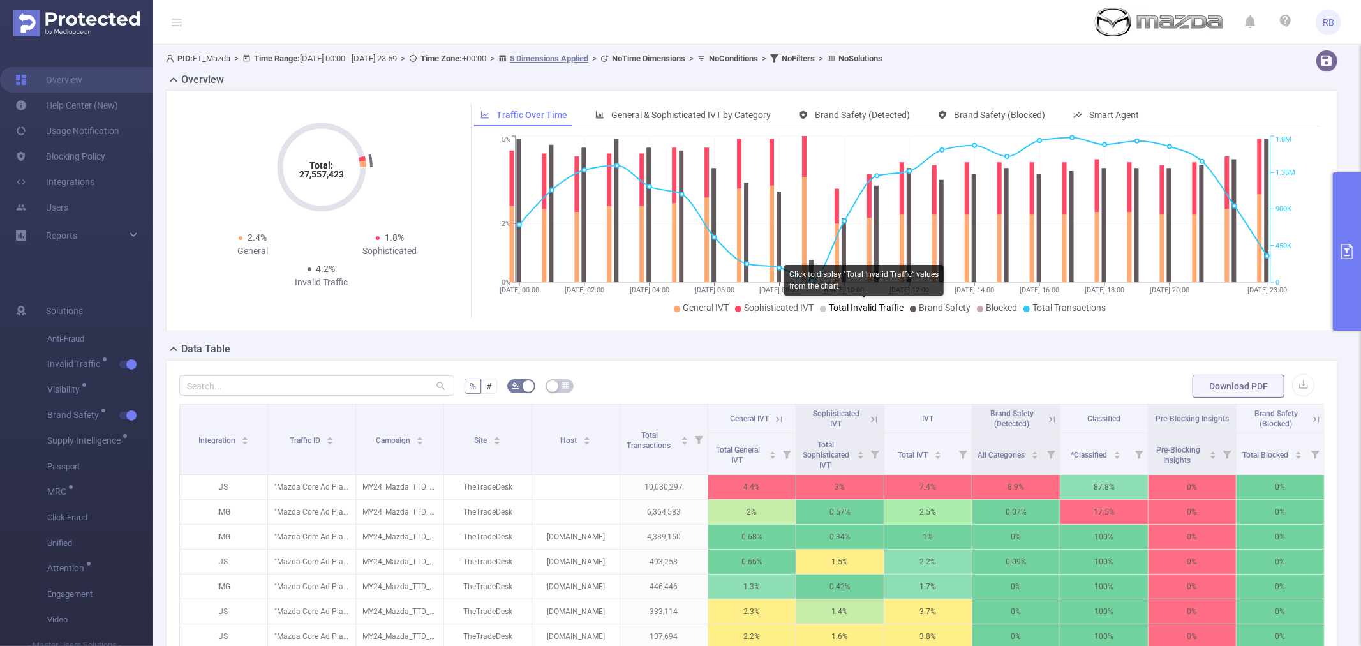
click at [834, 311] on span "Total Invalid Traffic" at bounding box center [866, 308] width 75 height 10
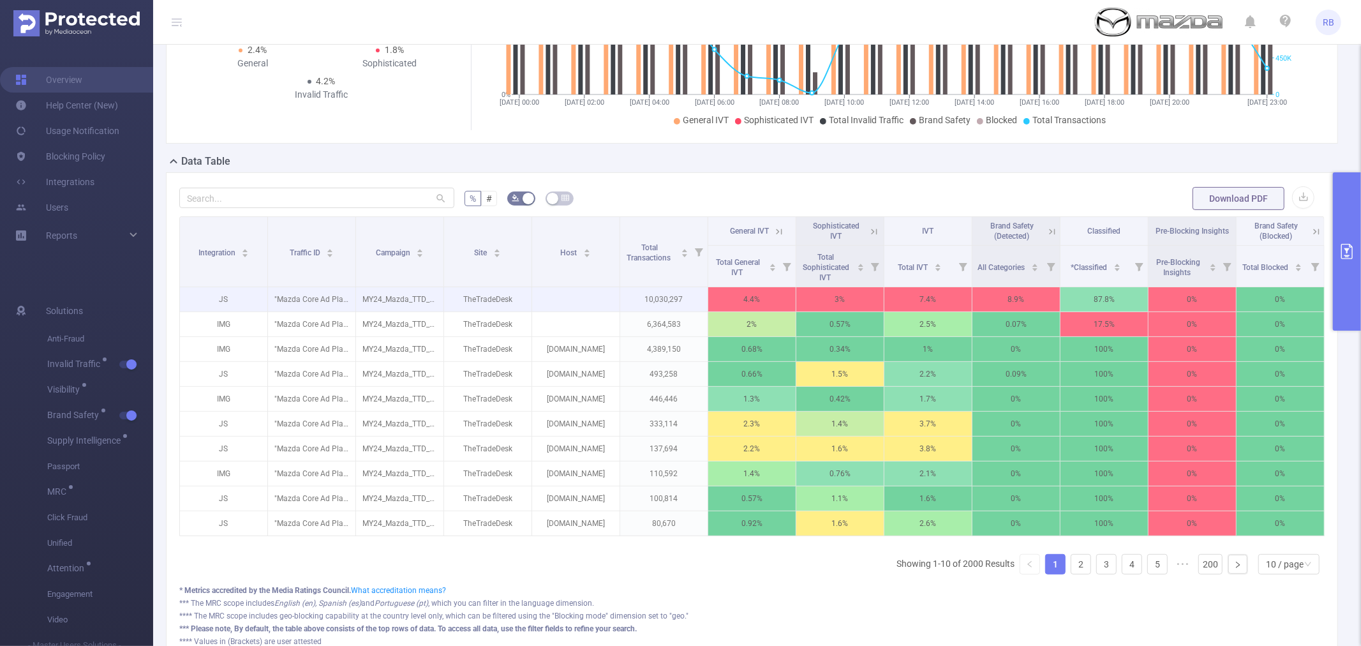
scroll to position [213, 0]
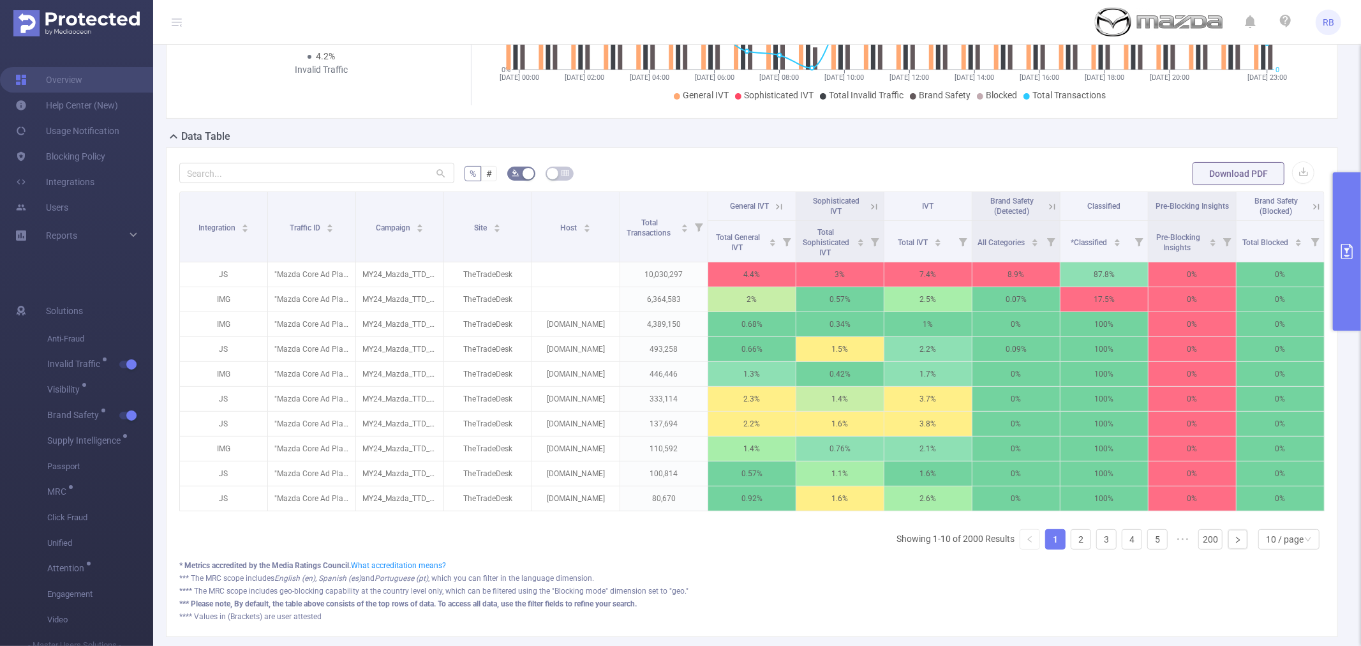
click at [1361, 243] on button "primary" at bounding box center [1347, 251] width 28 height 158
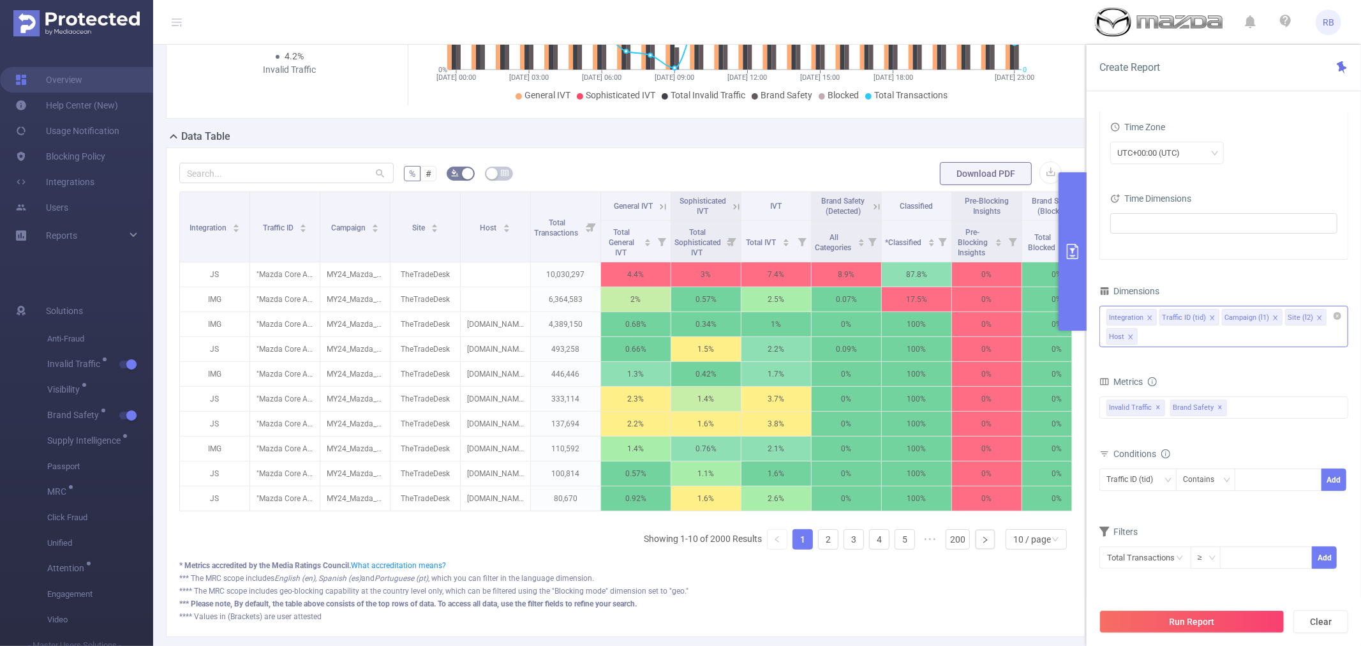
click at [1134, 342] on li "Host" at bounding box center [1122, 336] width 31 height 17
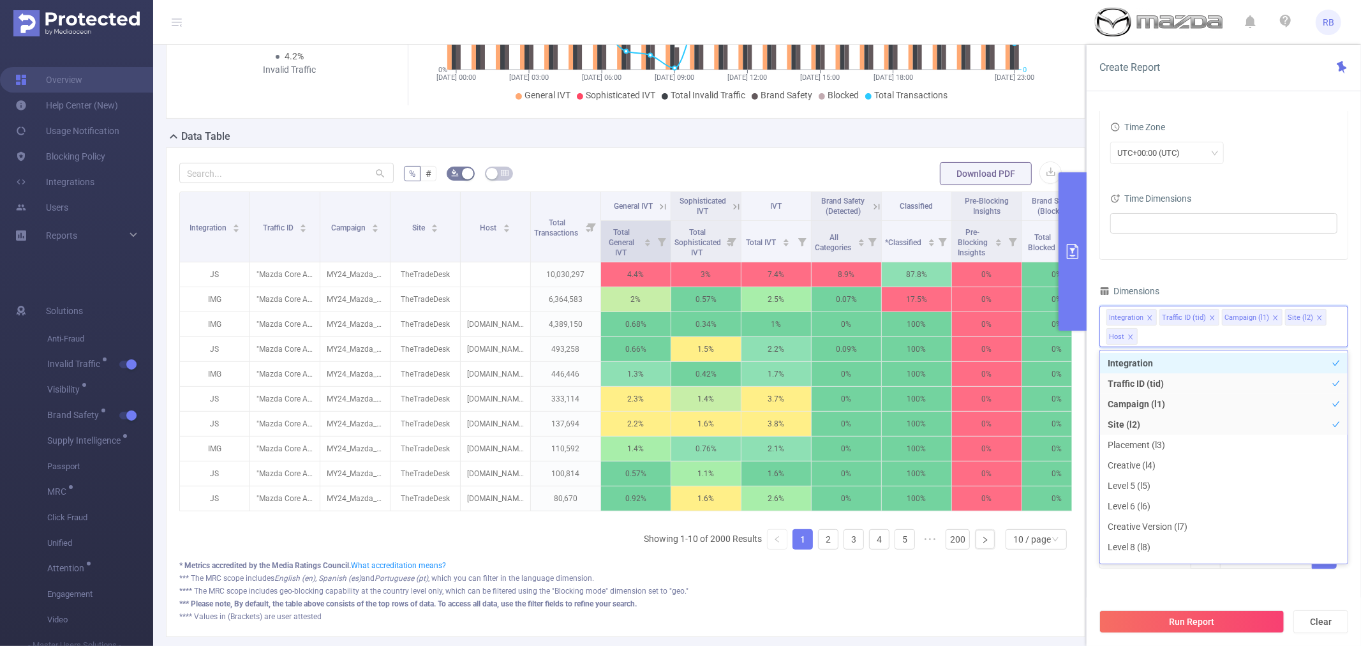
click at [654, 239] on icon at bounding box center [662, 241] width 18 height 41
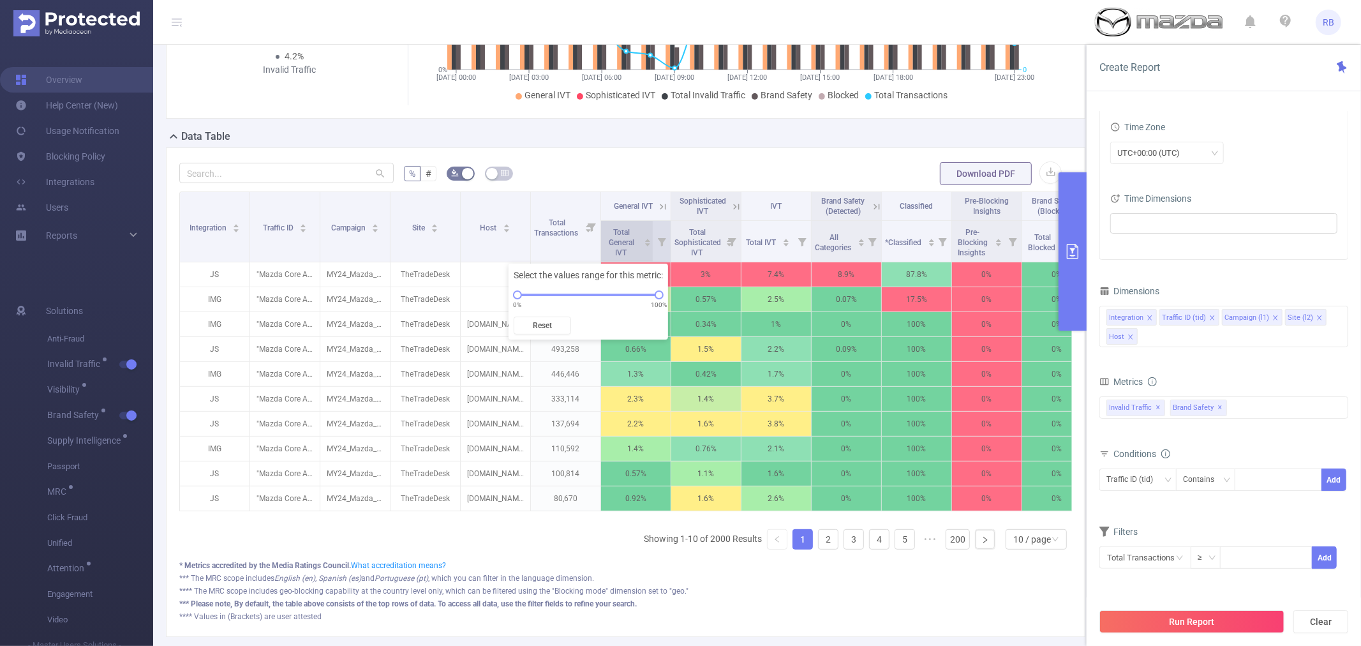
click at [626, 235] on span "Total General IVT" at bounding box center [623, 242] width 26 height 29
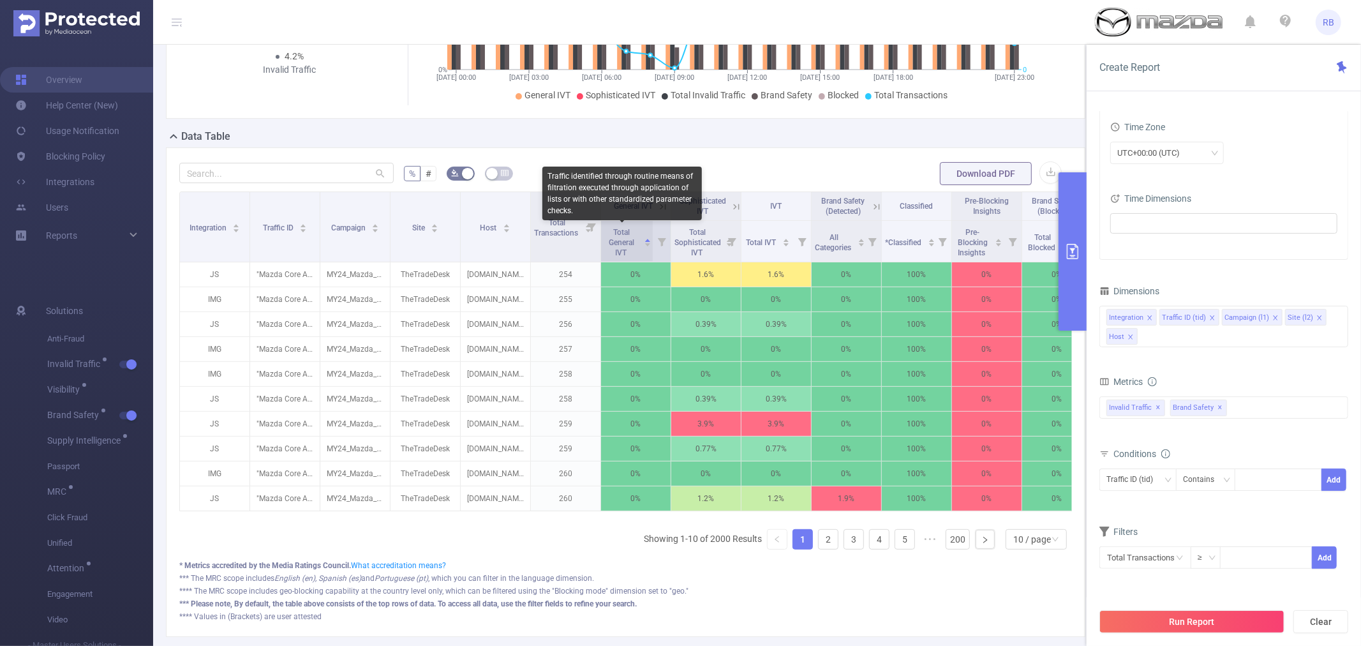
click at [626, 234] on span "Total General IVT" at bounding box center [623, 242] width 26 height 29
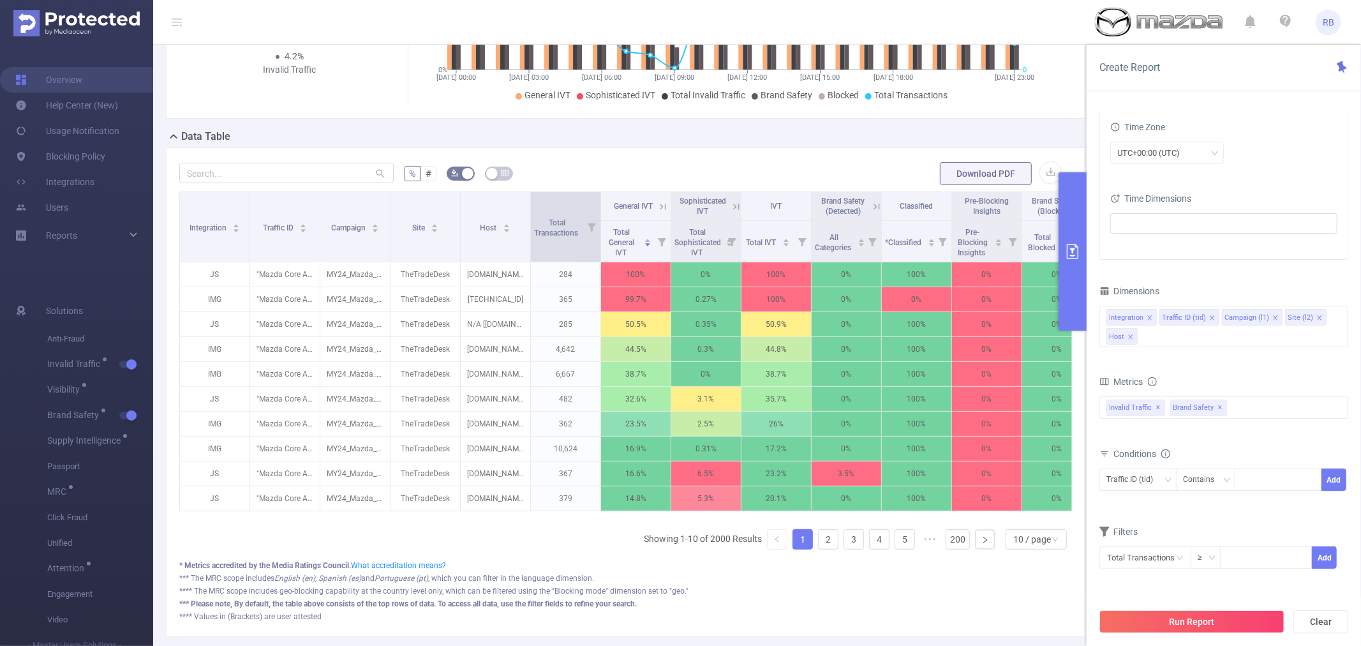
click at [590, 229] on icon at bounding box center [592, 227] width 8 height 8
click at [473, 294] on div "0 10M" at bounding box center [518, 296] width 142 height 8
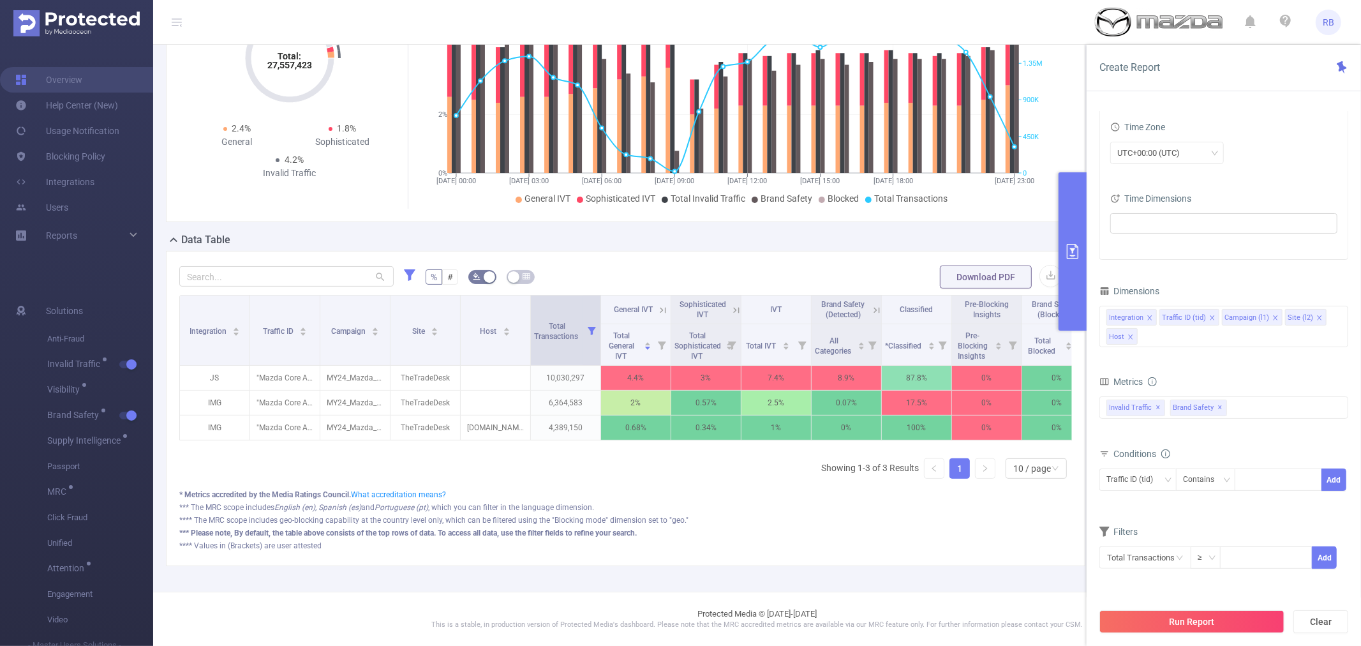
click at [588, 327] on icon at bounding box center [592, 331] width 8 height 8
drag, startPoint x: 461, startPoint y: 385, endPoint x: 447, endPoint y: 386, distance: 14.1
click at [447, 386] on div "0 10M" at bounding box center [518, 388] width 142 height 8
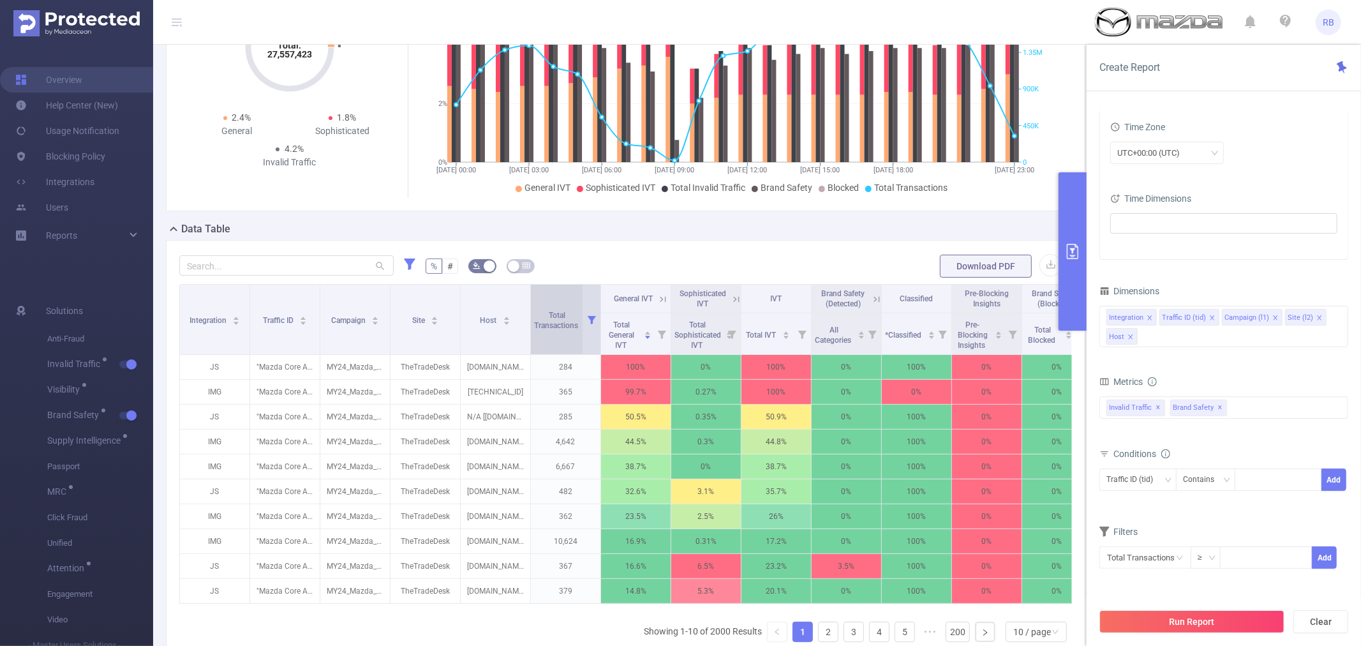
click at [579, 315] on span "Total Transactions" at bounding box center [557, 319] width 46 height 23
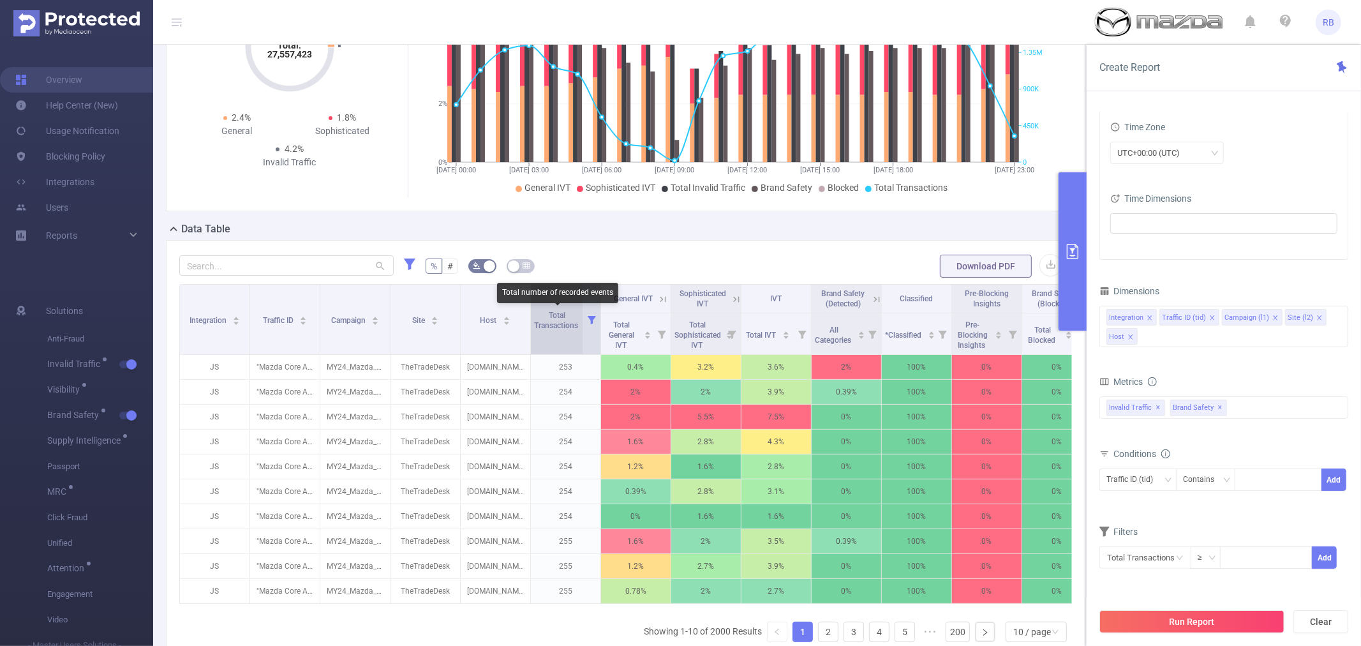
click at [558, 317] on span "Total Transactions" at bounding box center [557, 320] width 46 height 19
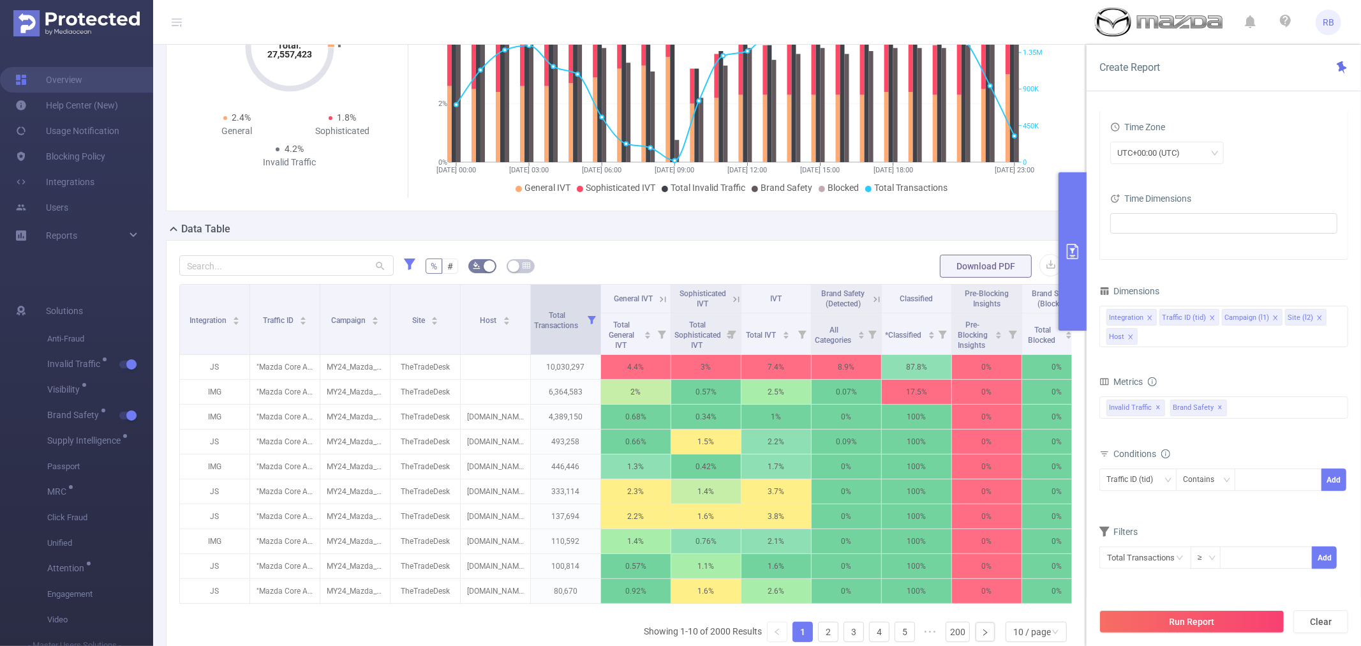
click at [591, 314] on icon at bounding box center [592, 320] width 18 height 70
drag, startPoint x: 456, startPoint y: 386, endPoint x: 449, endPoint y: 386, distance: 7.0
click at [449, 386] on div "0 10M" at bounding box center [518, 388] width 142 height 8
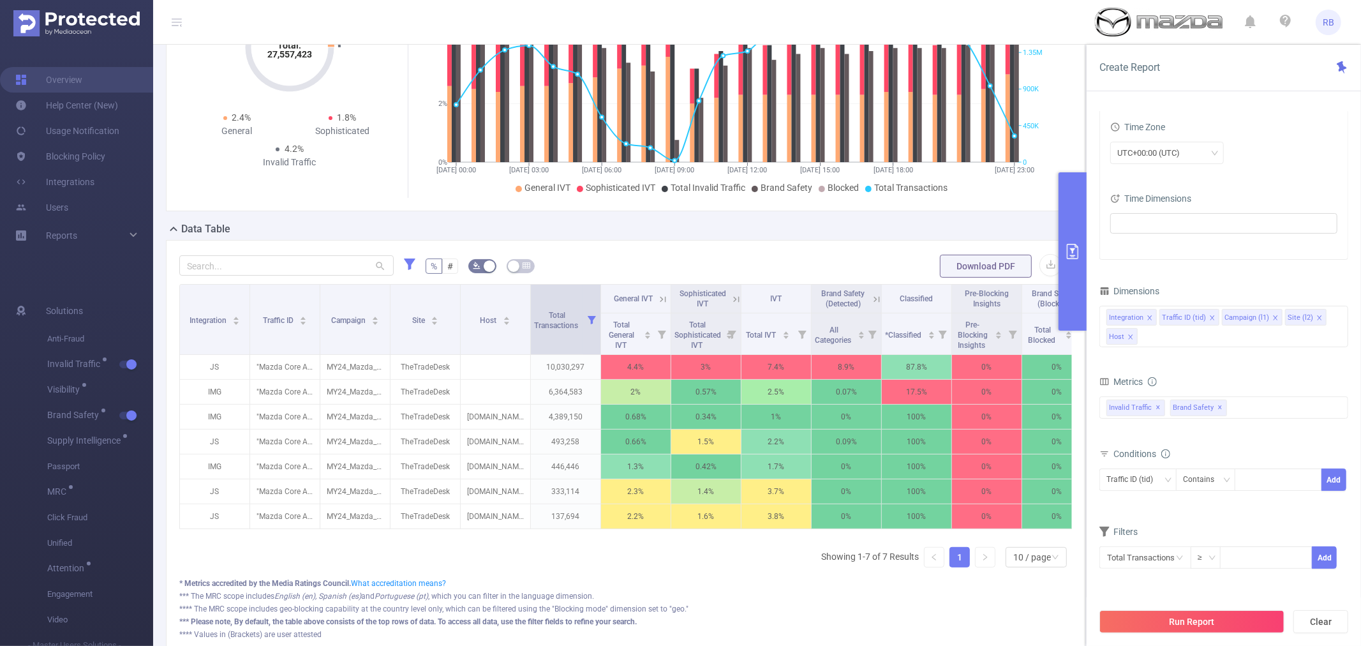
click at [591, 322] on icon at bounding box center [592, 320] width 8 height 8
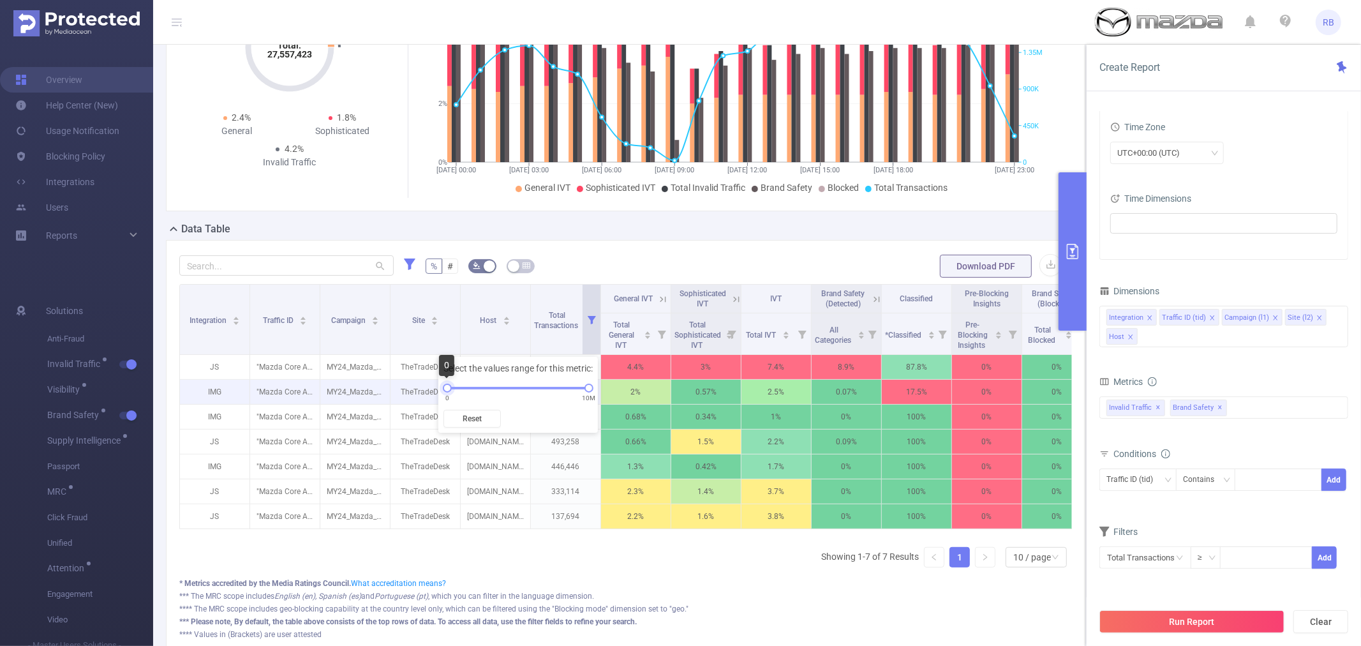
drag, startPoint x: 449, startPoint y: 389, endPoint x: 437, endPoint y: 386, distance: 12.5
click at [439, 386] on div "Select the values range for this metric: 0 10M Reset" at bounding box center [519, 395] width 160 height 76
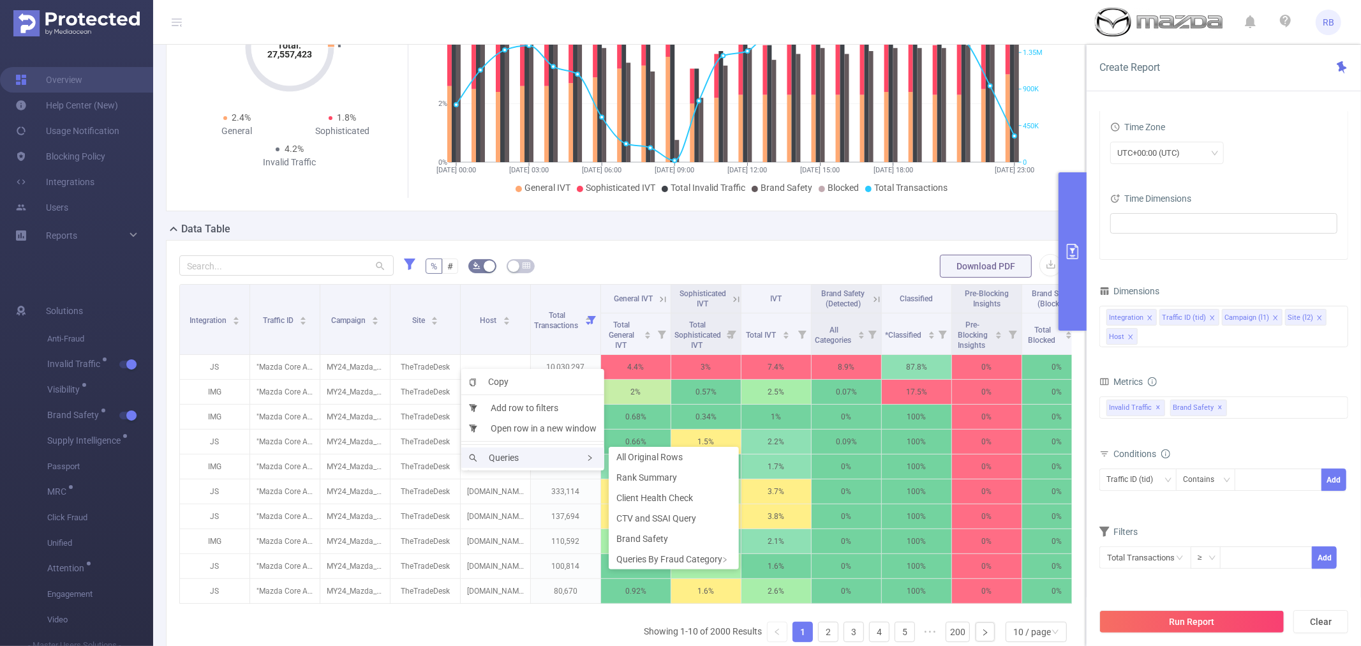
click at [518, 460] on span "Queries" at bounding box center [494, 458] width 50 height 10
click at [646, 477] on span "Rank Summary" at bounding box center [647, 477] width 61 height 10
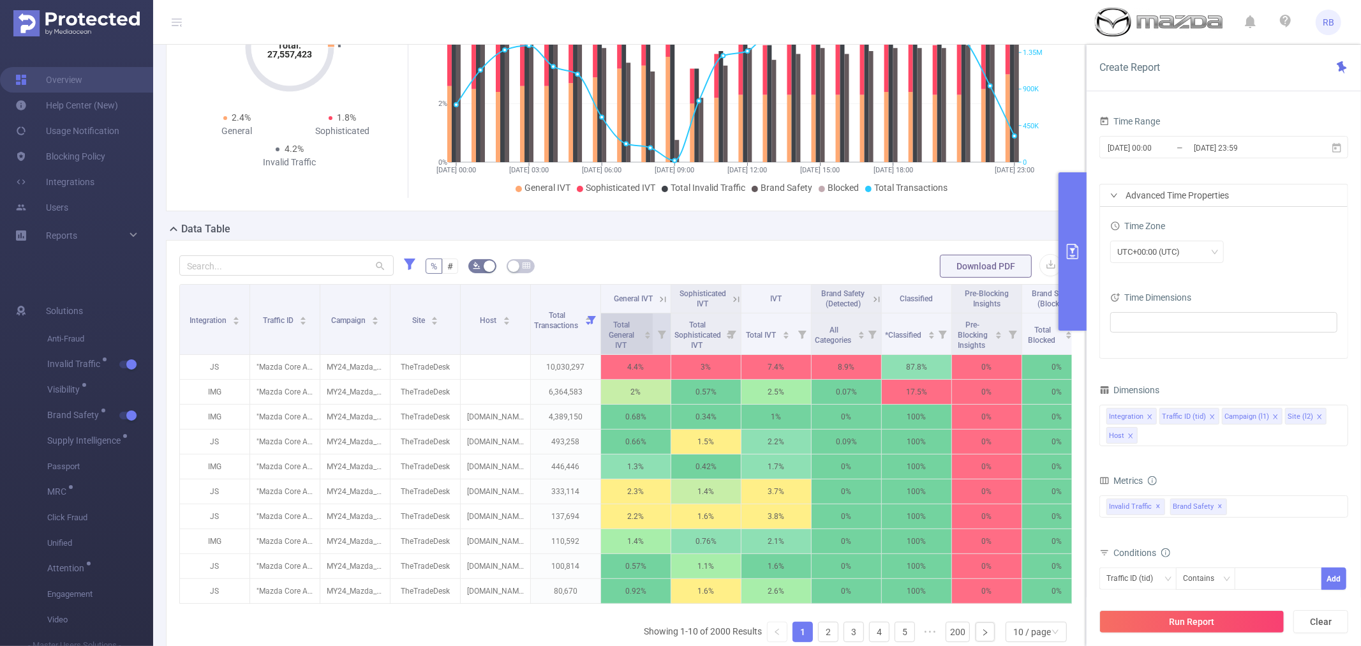
click at [618, 326] on span "Total General IVT" at bounding box center [623, 334] width 26 height 29
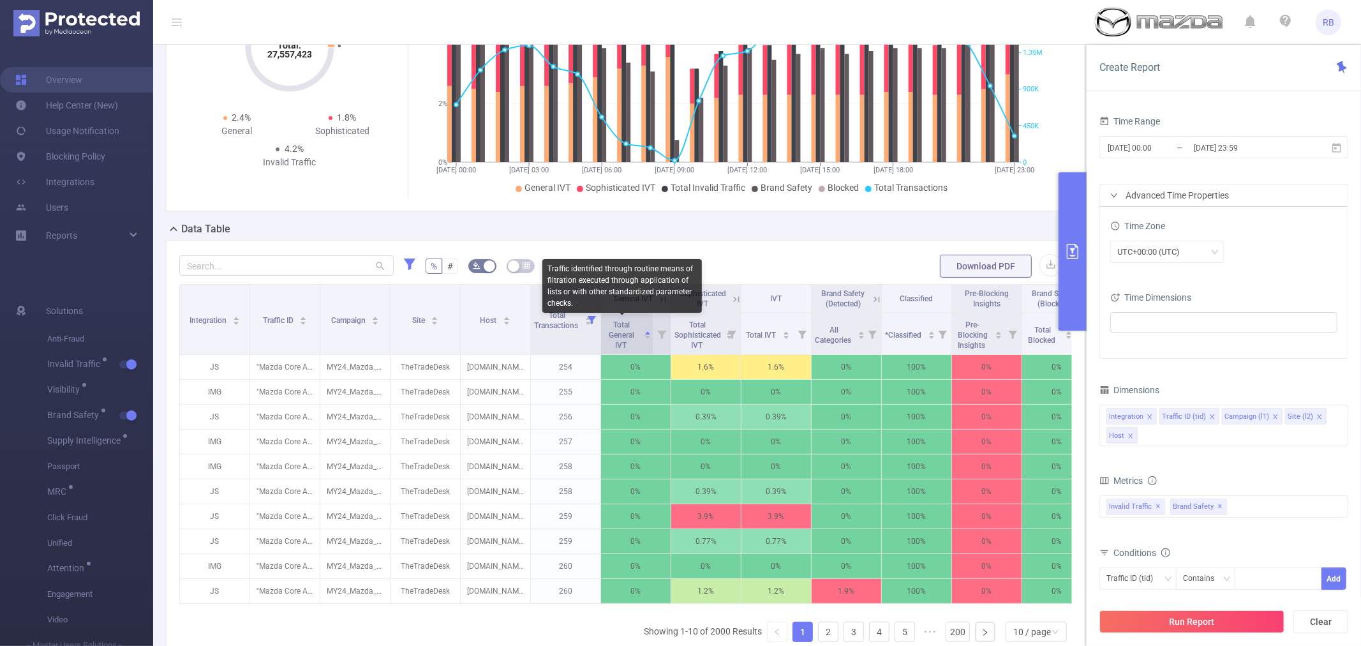
click at [618, 326] on span "Total General IVT" at bounding box center [623, 334] width 26 height 29
